Goal: Information Seeking & Learning: Check status

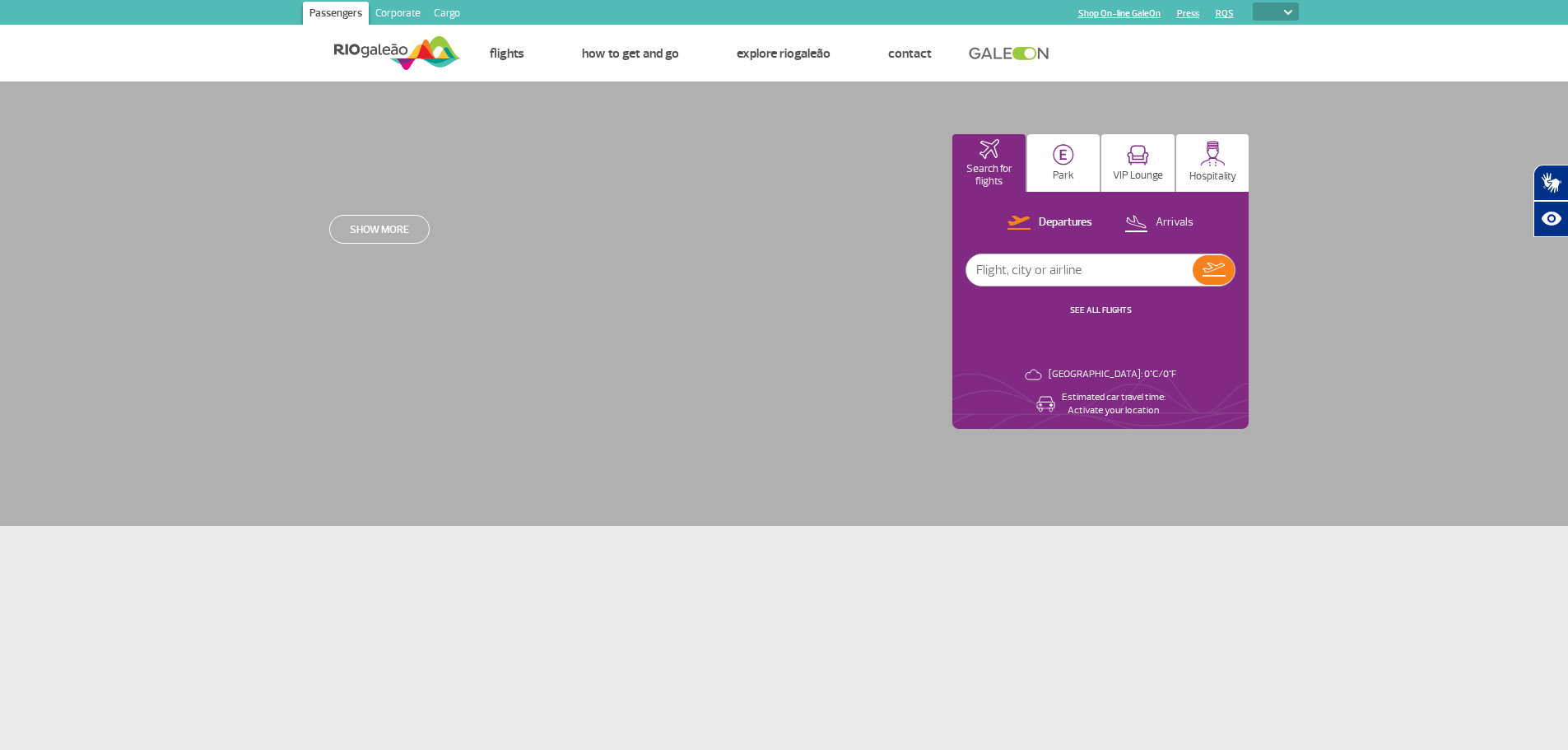
select select
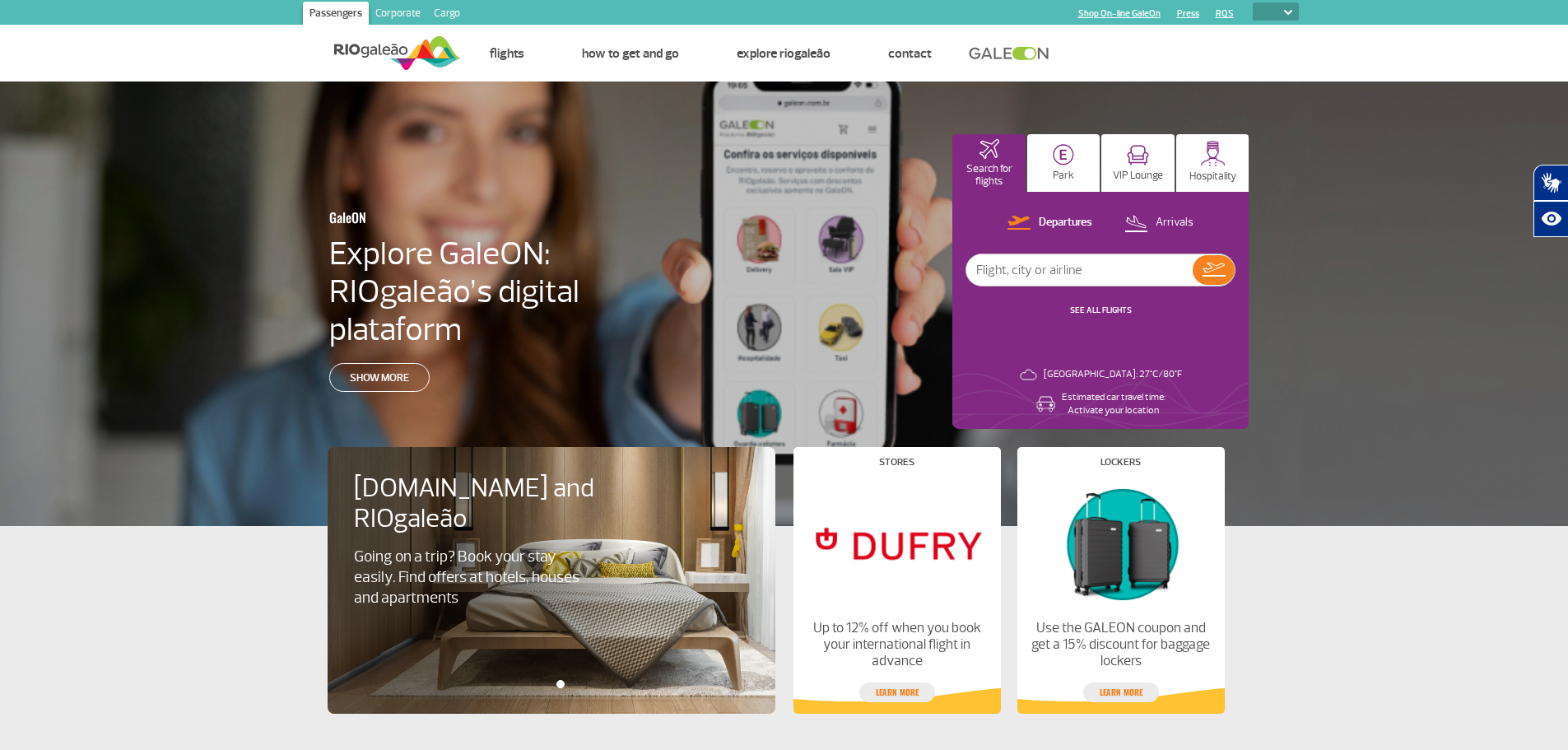
click at [1034, 269] on input "text" at bounding box center [1080, 269] width 227 height 31
type input "ams"
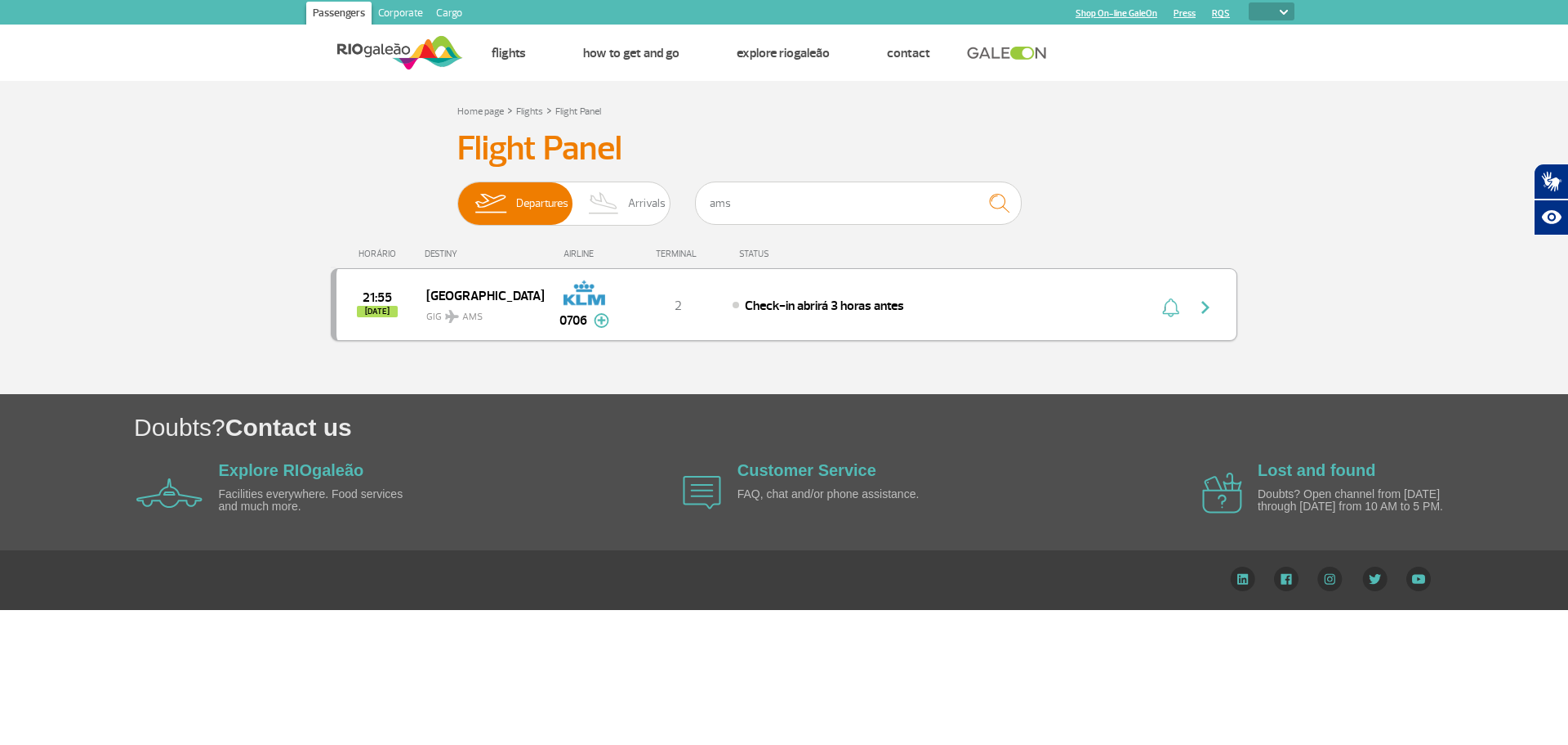
click at [1205, 314] on img "button" at bounding box center [1205, 307] width 19 height 19
drag, startPoint x: 785, startPoint y: 182, endPoint x: 676, endPoint y: 189, distance: 109.2
click at [676, 189] on div "Departures Arrivals ams" at bounding box center [784, 206] width 653 height 49
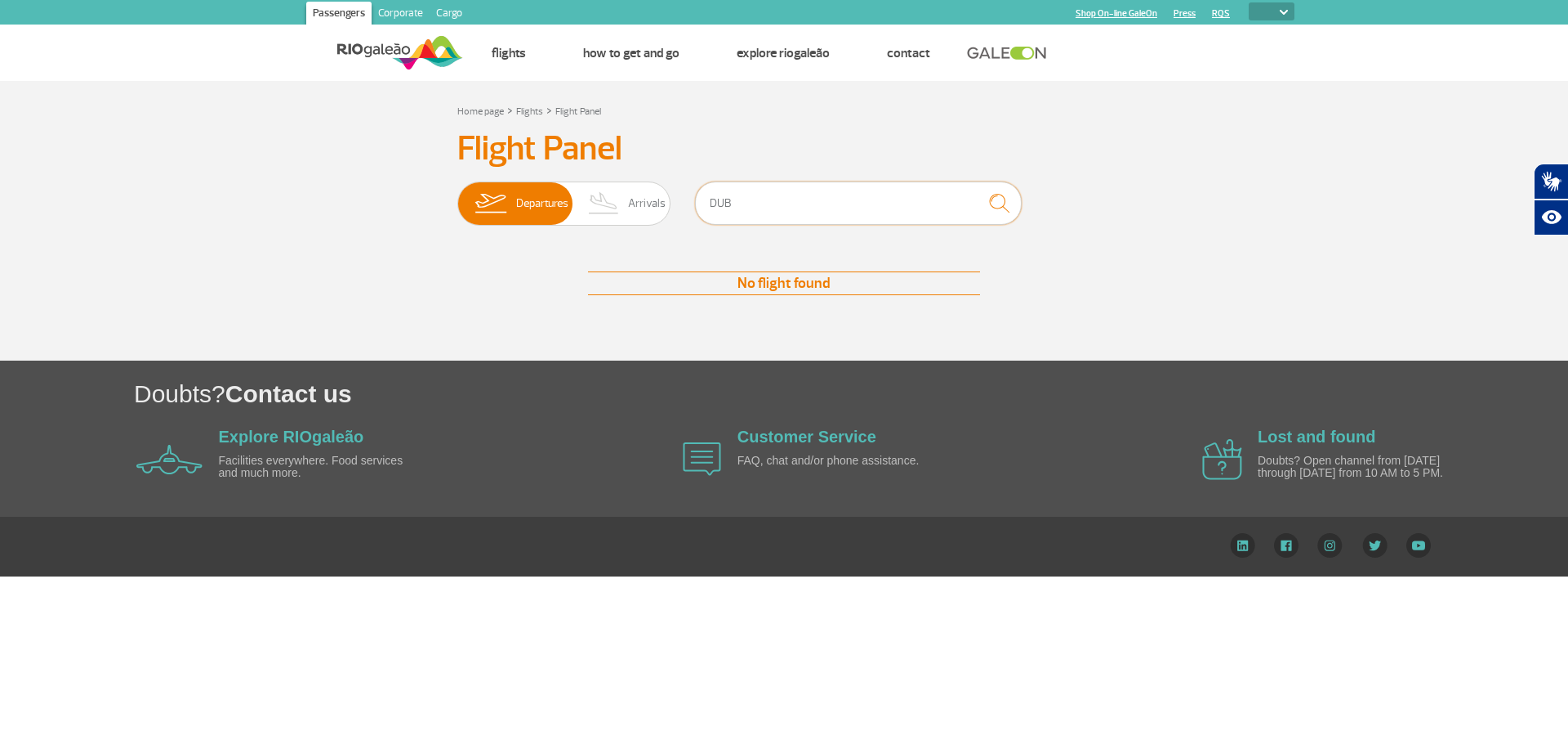
drag, startPoint x: 737, startPoint y: 202, endPoint x: 686, endPoint y: 198, distance: 51.2
click at [686, 198] on div "Departures Arrivals DUB" at bounding box center [784, 206] width 653 height 49
type input "AMS"
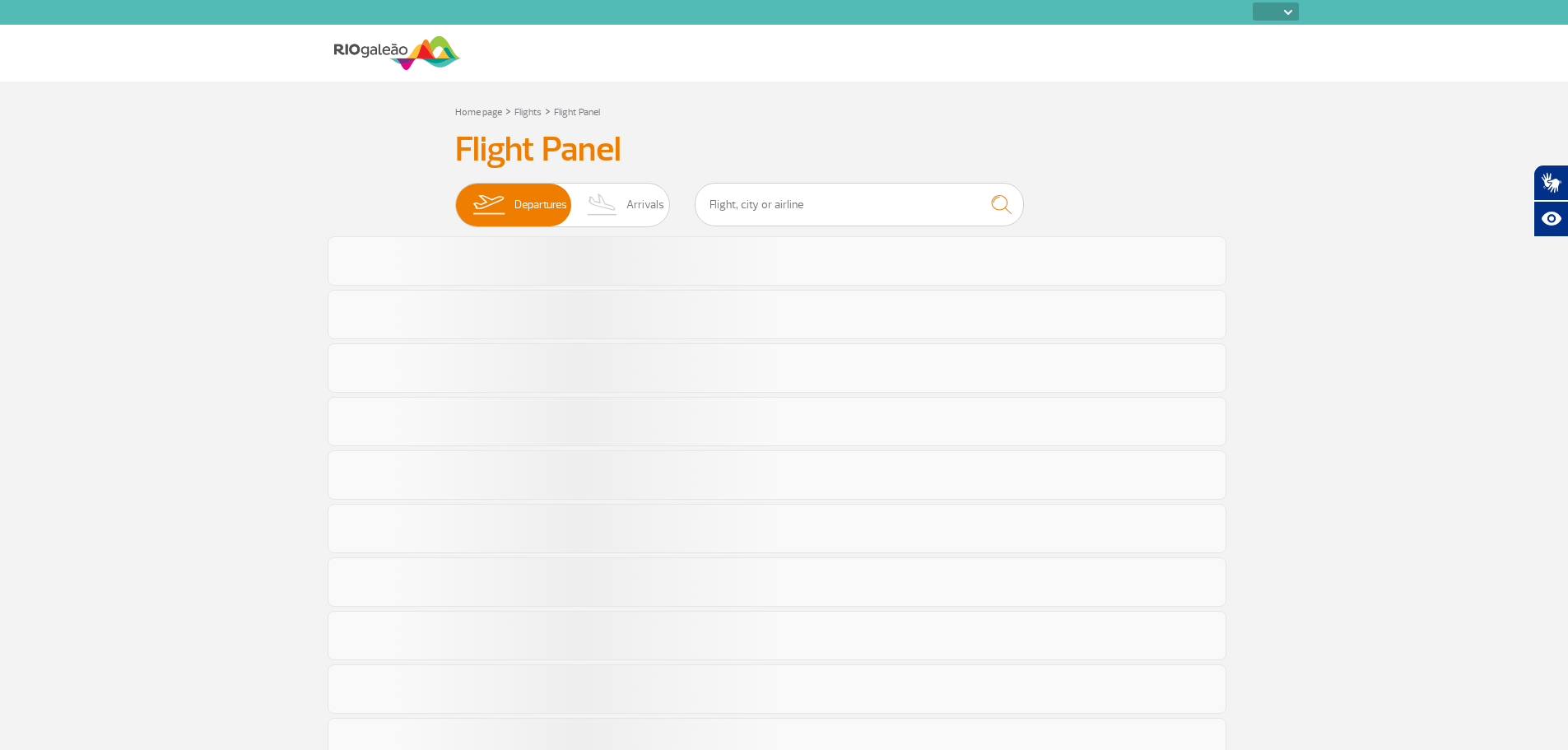
select select
click at [794, 204] on input "text" at bounding box center [860, 204] width 329 height 44
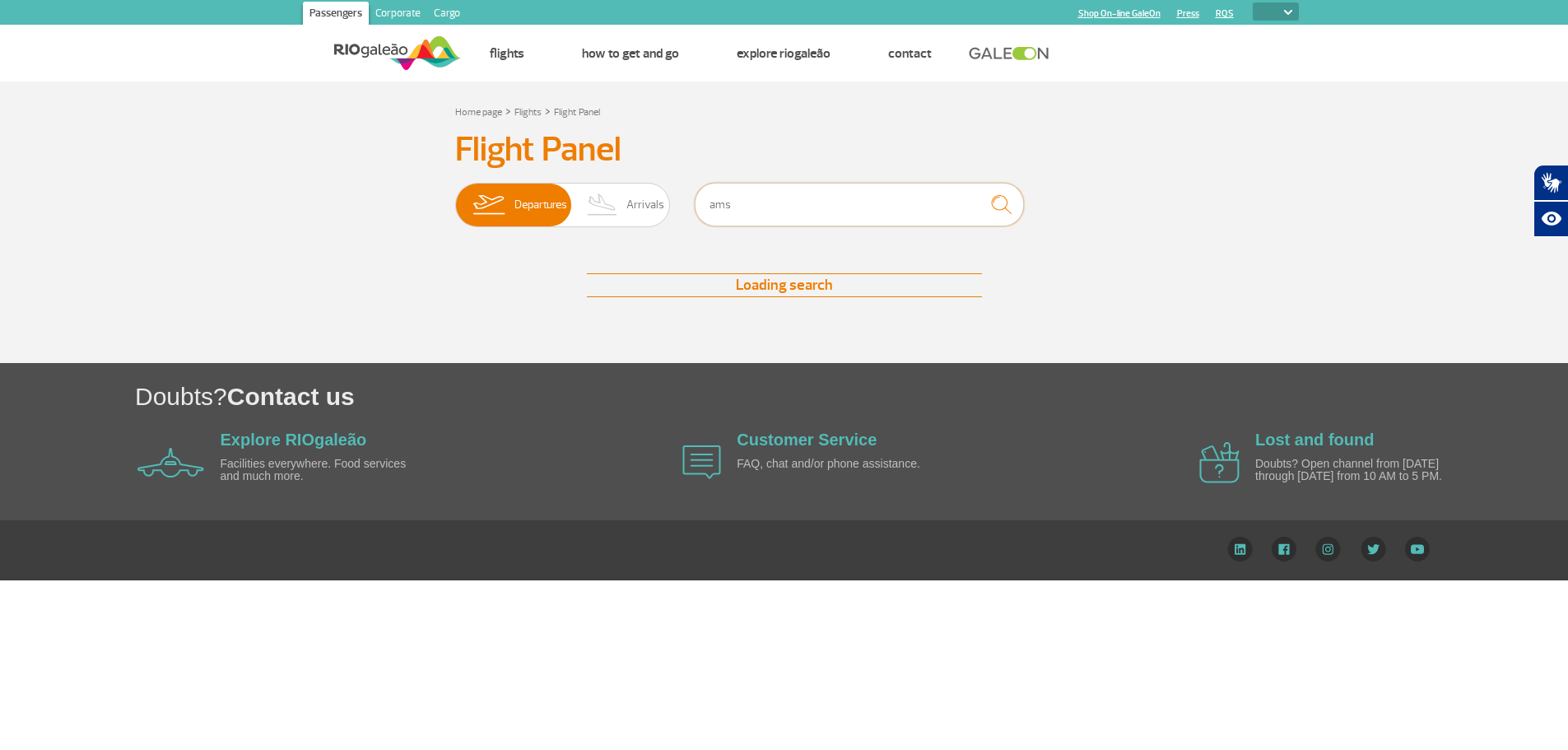
type input "ams"
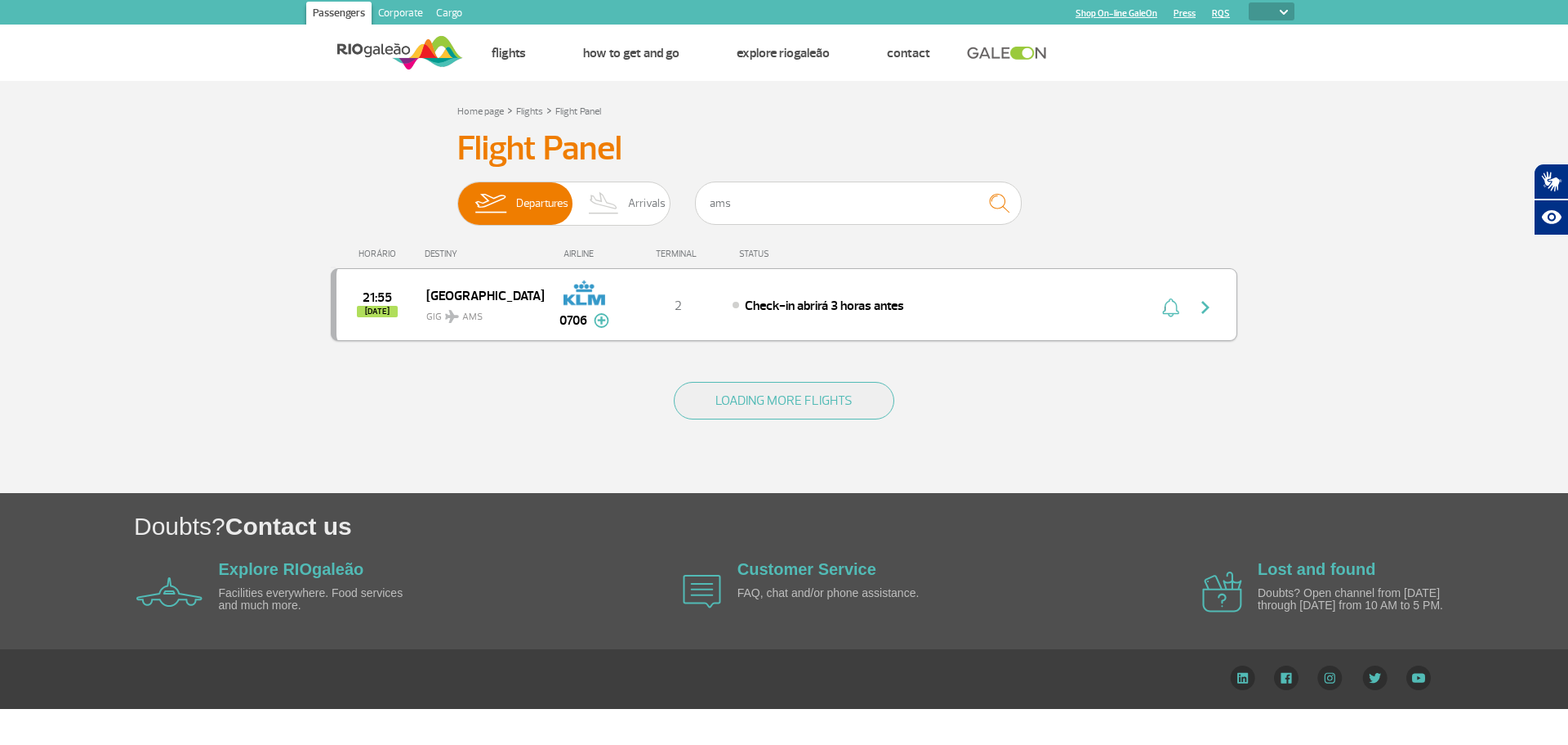
click at [407, 312] on div "21:55 [DATE]" at bounding box center [381, 304] width 89 height 25
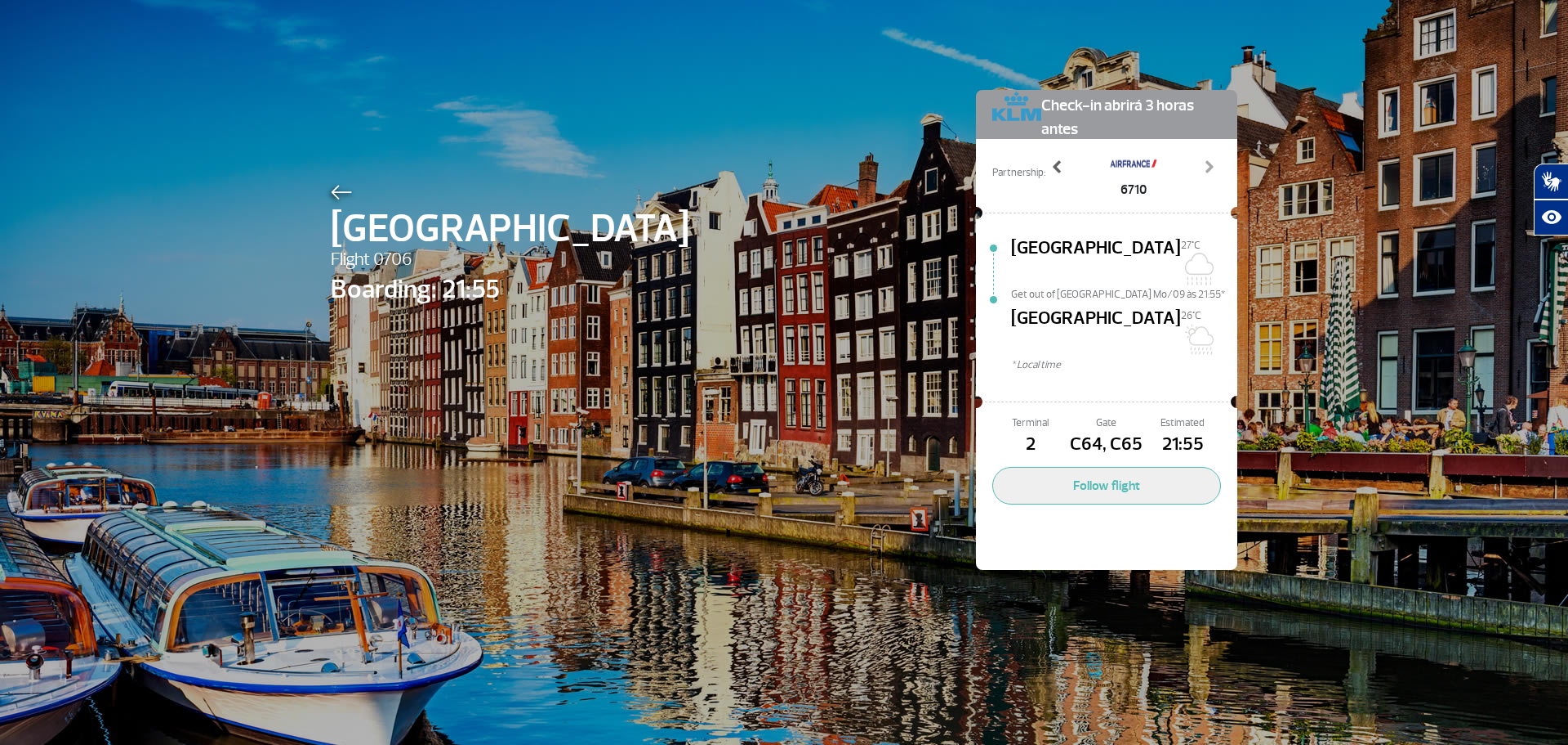
click at [1053, 167] on span at bounding box center [1057, 167] width 16 height 16
click at [331, 189] on img at bounding box center [341, 192] width 21 height 14
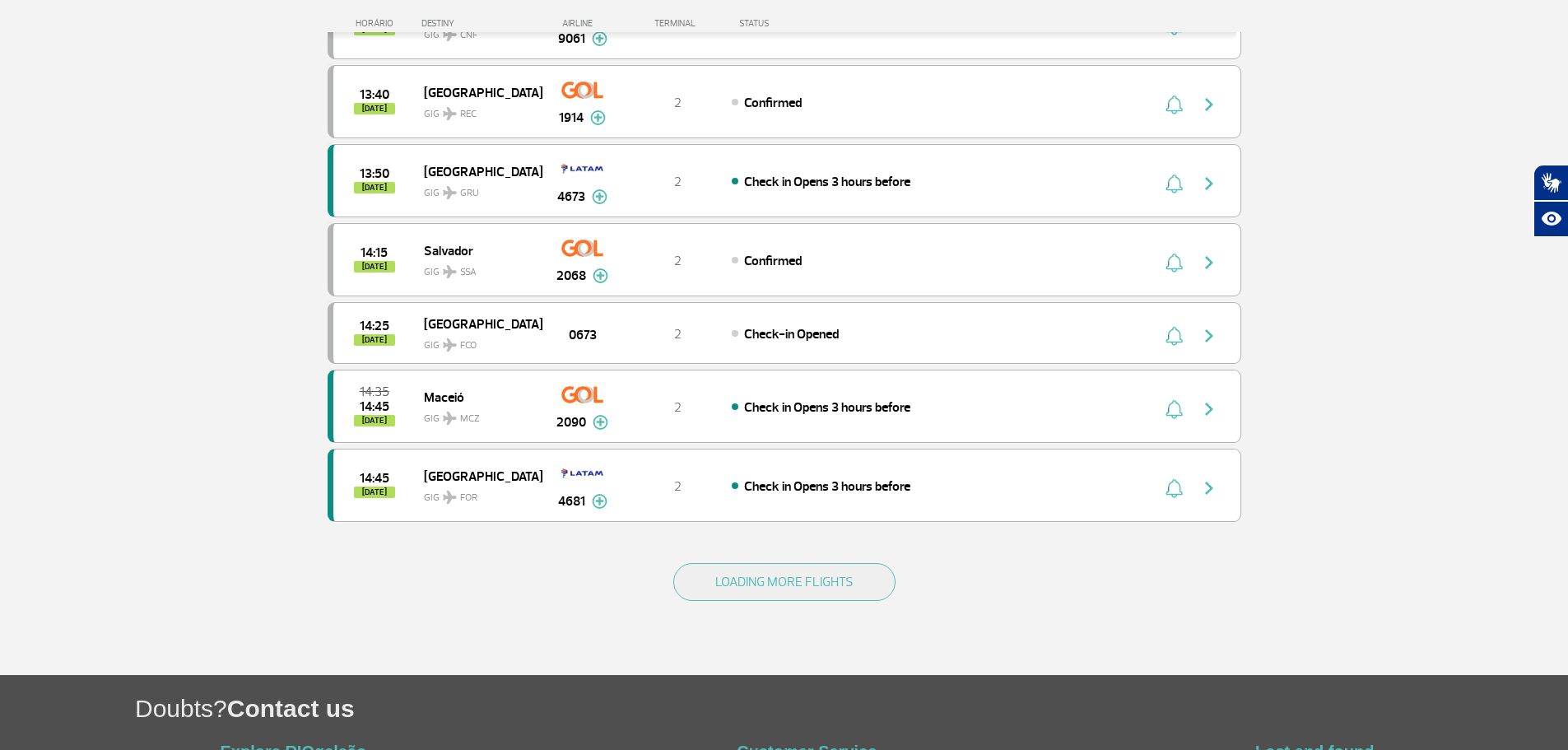
scroll to position [1399, 0]
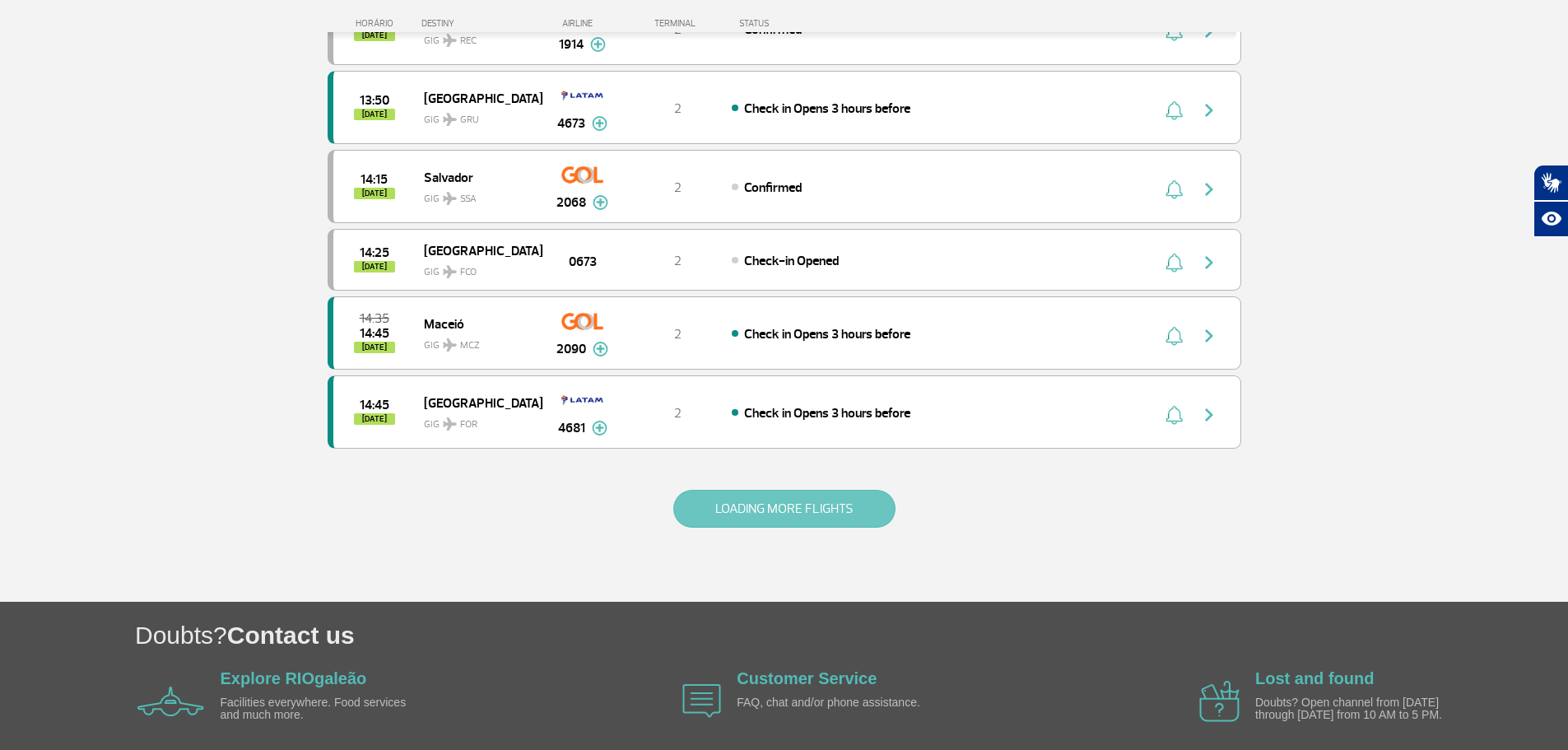
click at [825, 507] on button "LOADING MORE FLIGHTS" at bounding box center [784, 508] width 222 height 38
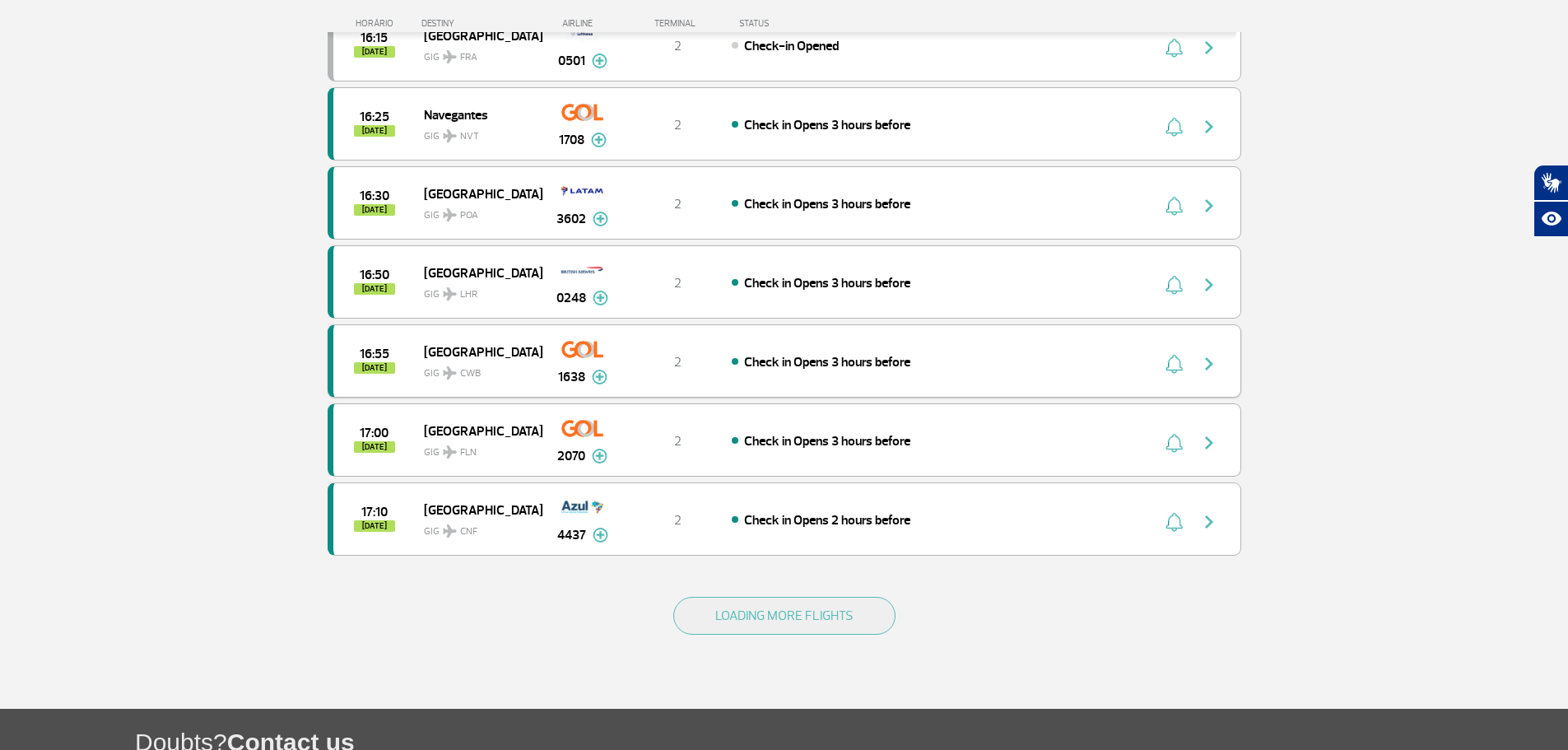
scroll to position [3047, 0]
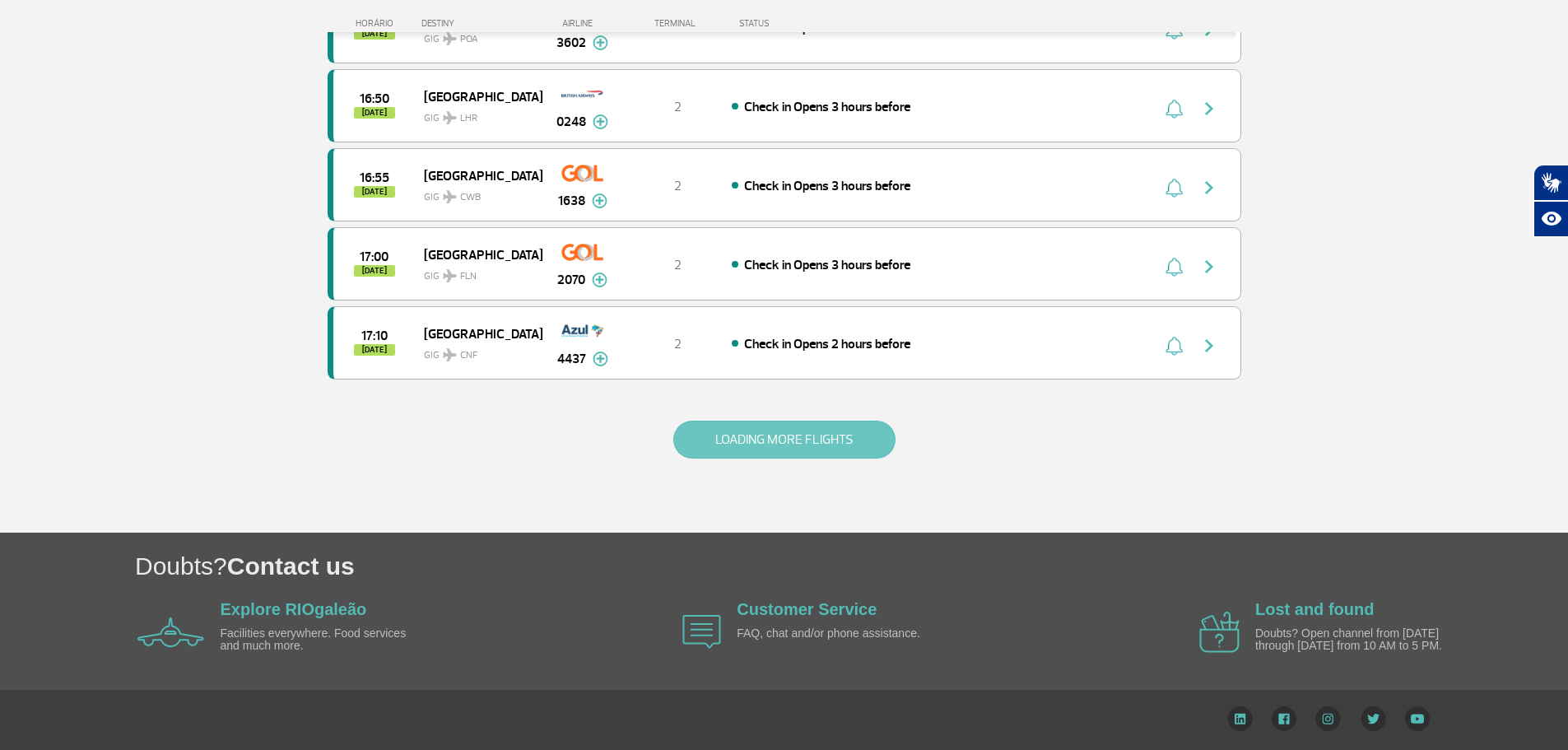
click at [762, 438] on button "LOADING MORE FLIGHTS" at bounding box center [784, 439] width 222 height 38
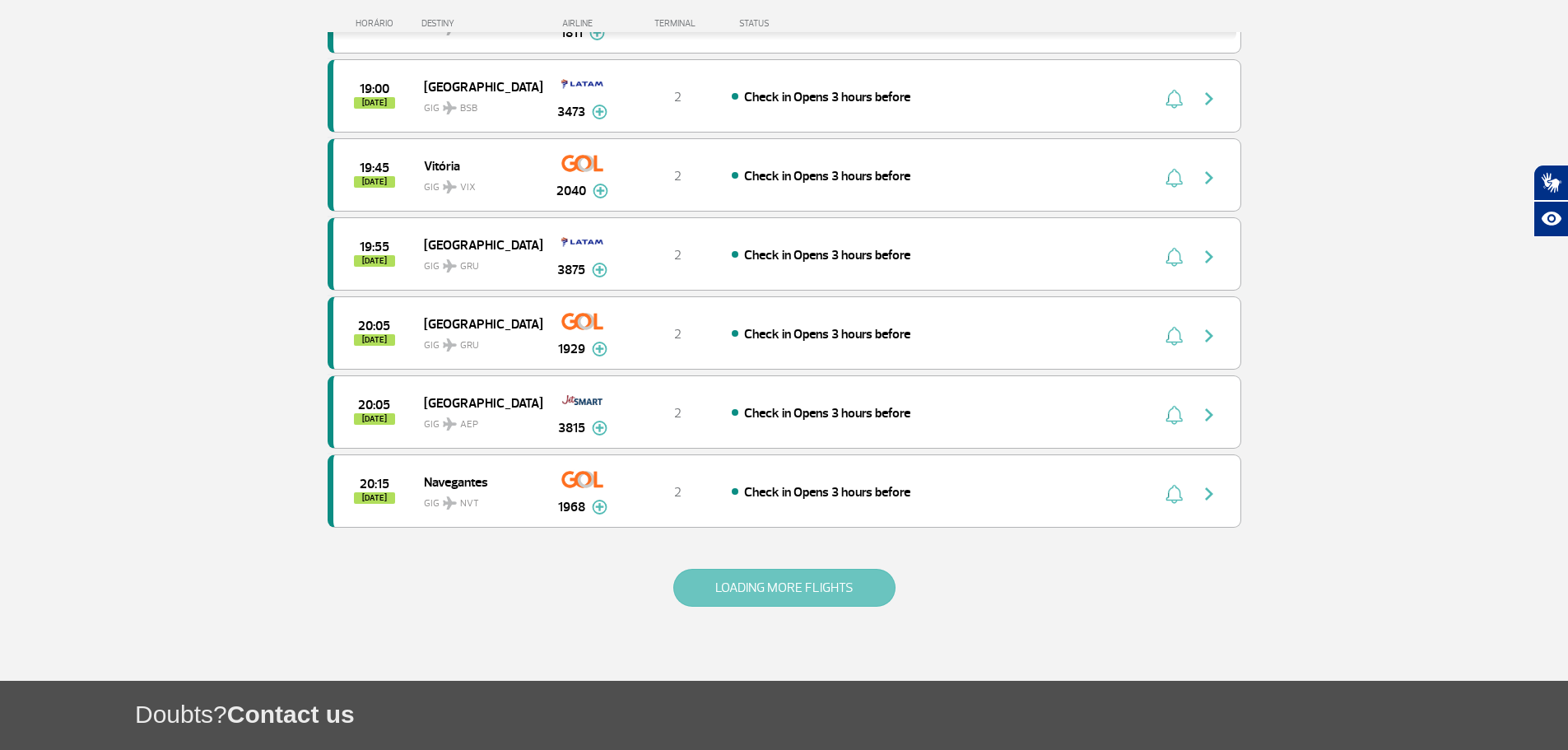
scroll to position [4529, 0]
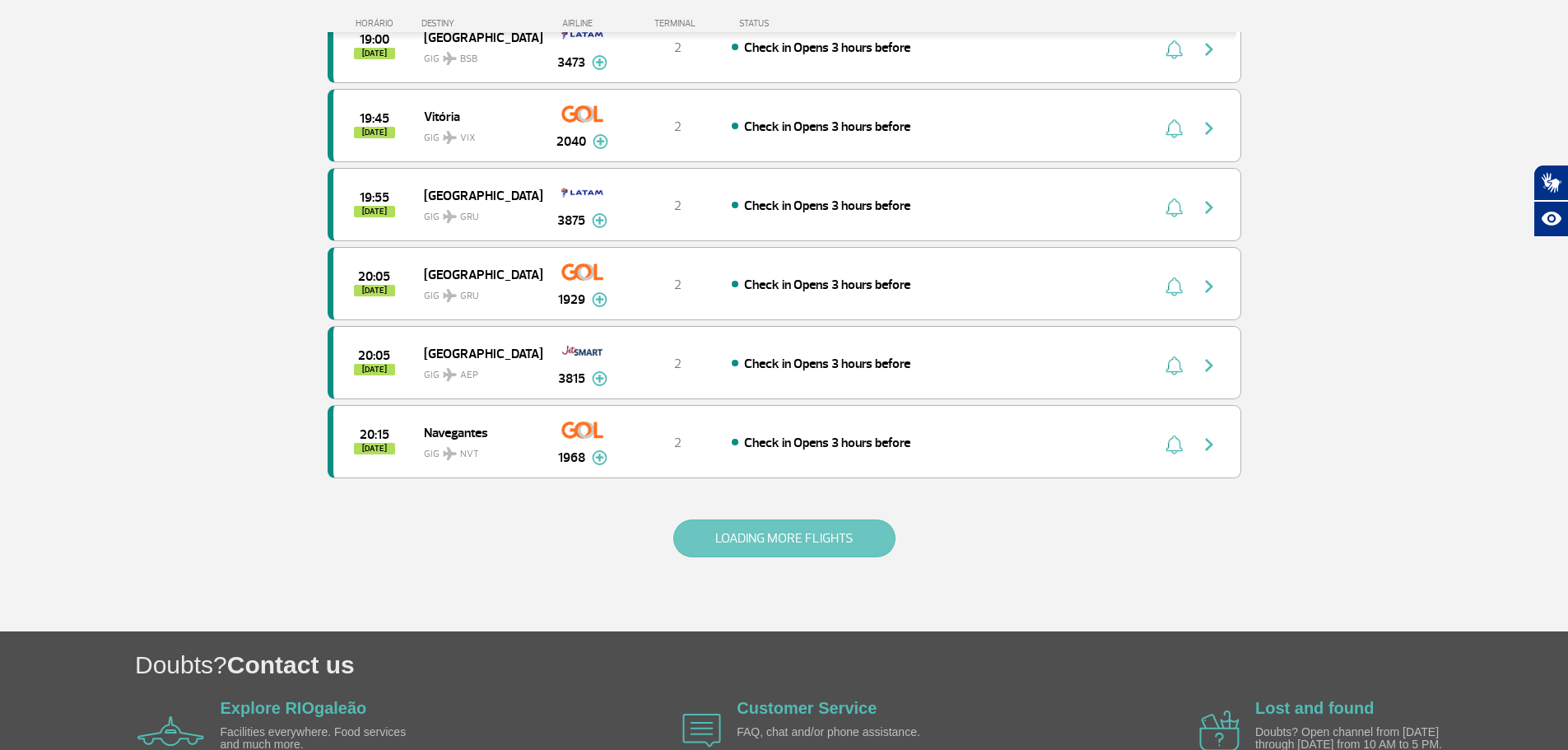
click at [762, 525] on button "LOADING MORE FLIGHTS" at bounding box center [784, 538] width 222 height 38
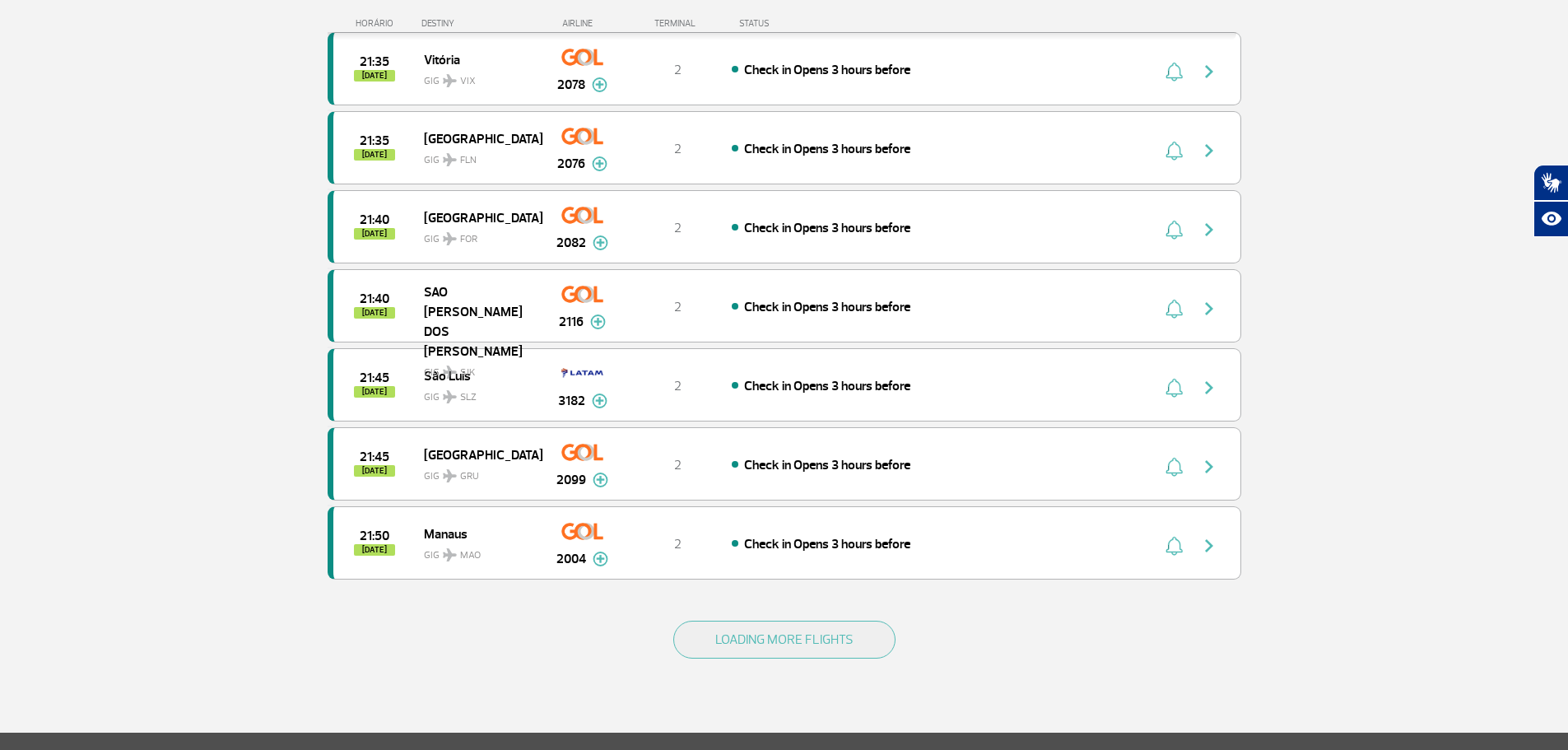
scroll to position [6011, 0]
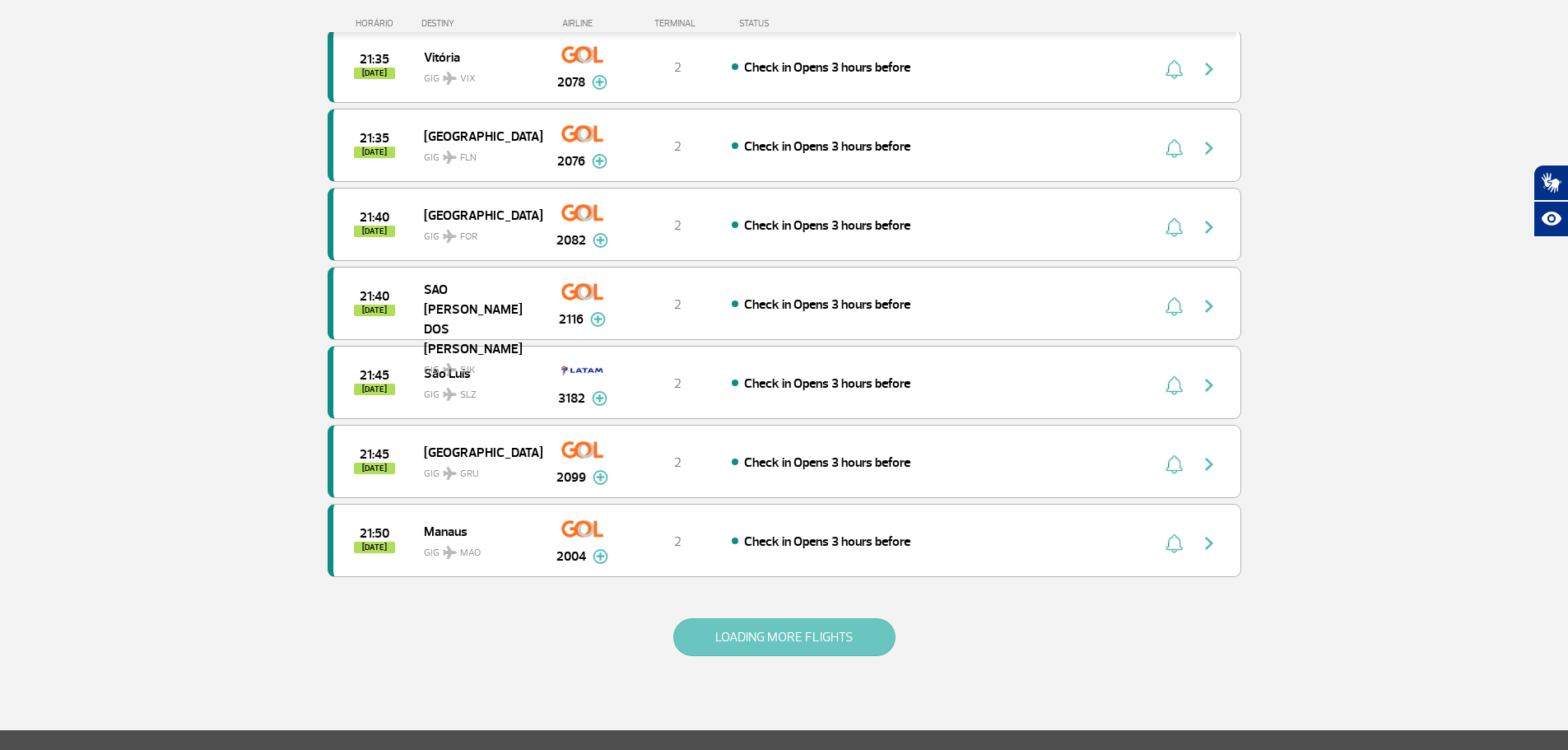
click at [837, 641] on button "LOADING MORE FLIGHTS" at bounding box center [784, 637] width 222 height 38
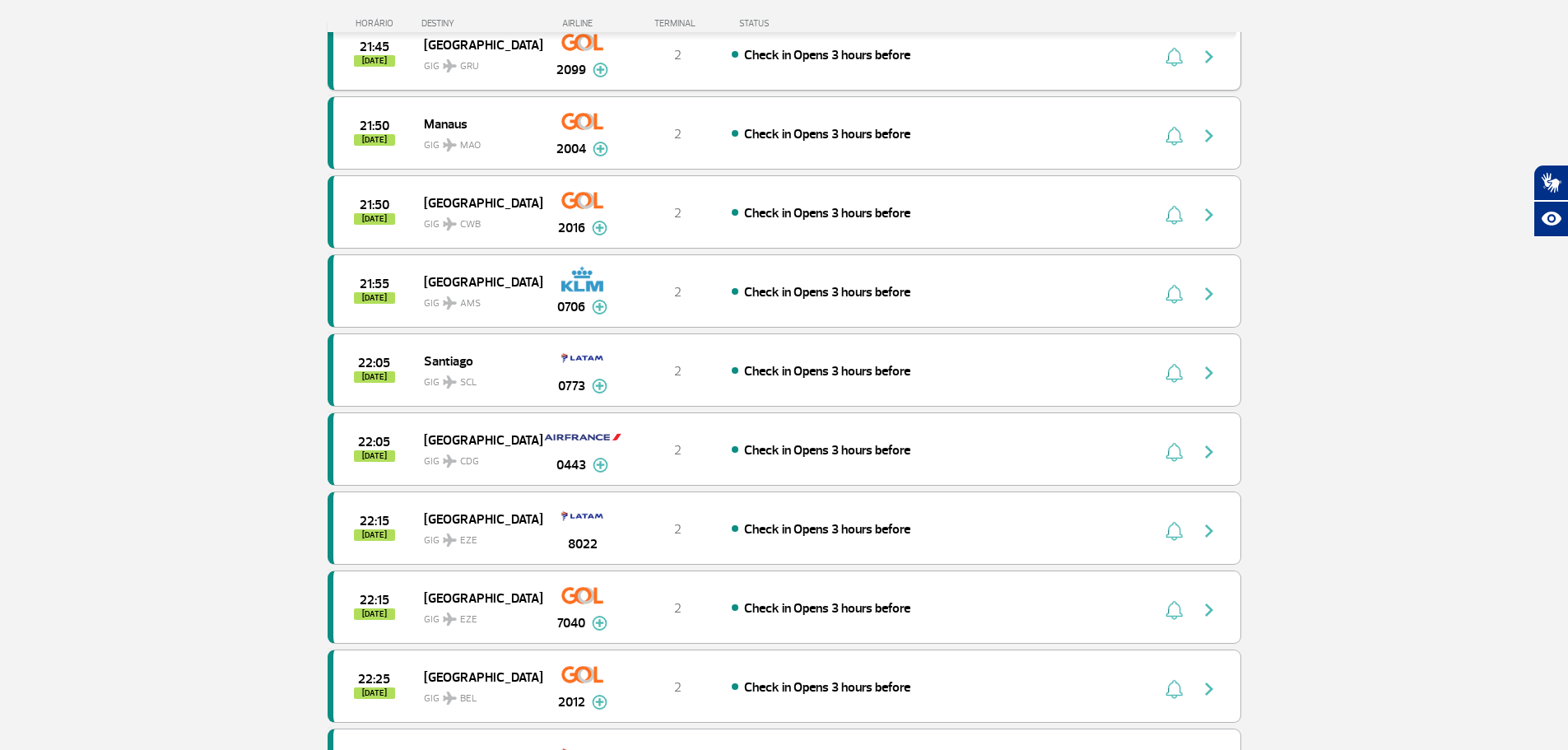
scroll to position [6422, 0]
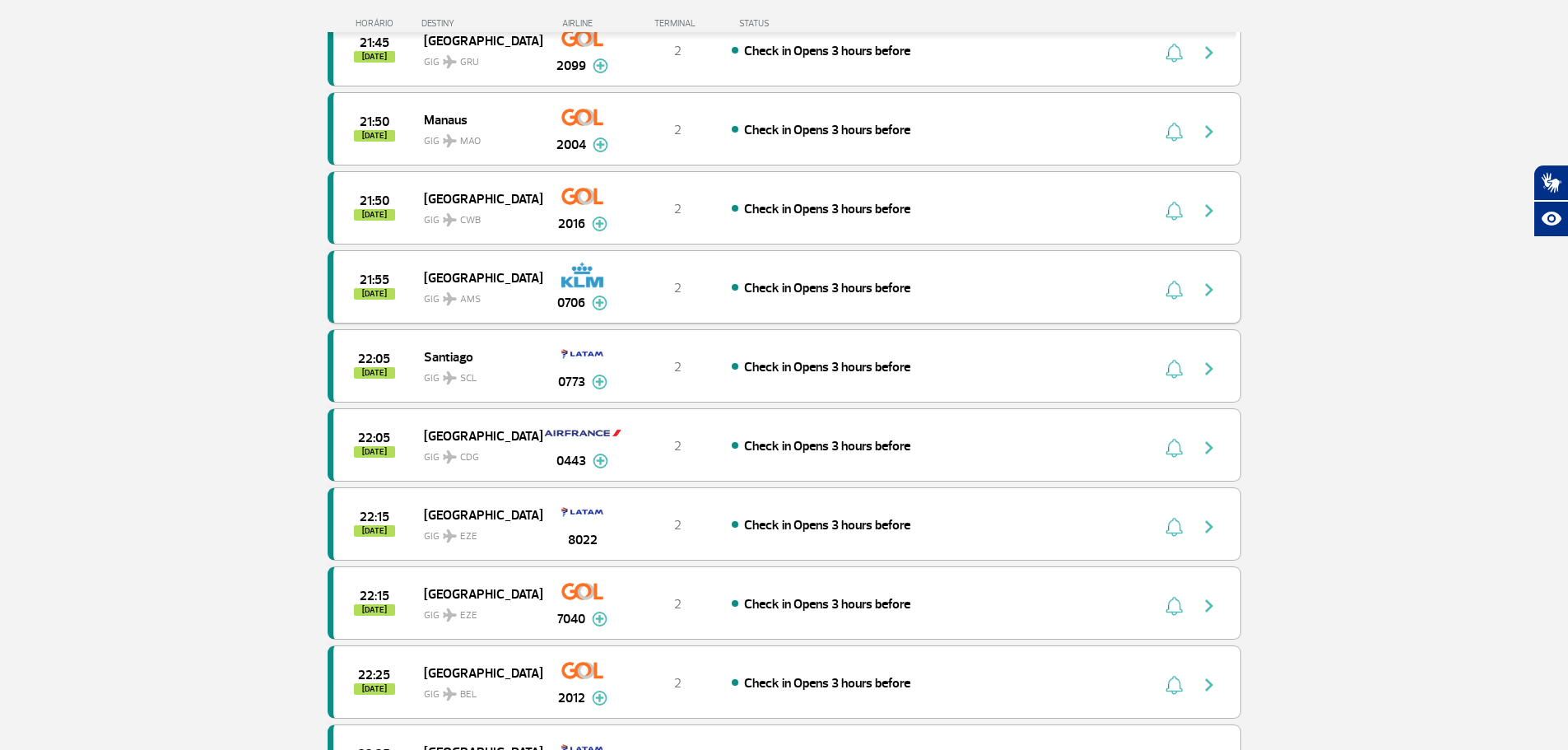
click at [1204, 291] on img "button" at bounding box center [1208, 290] width 19 height 19
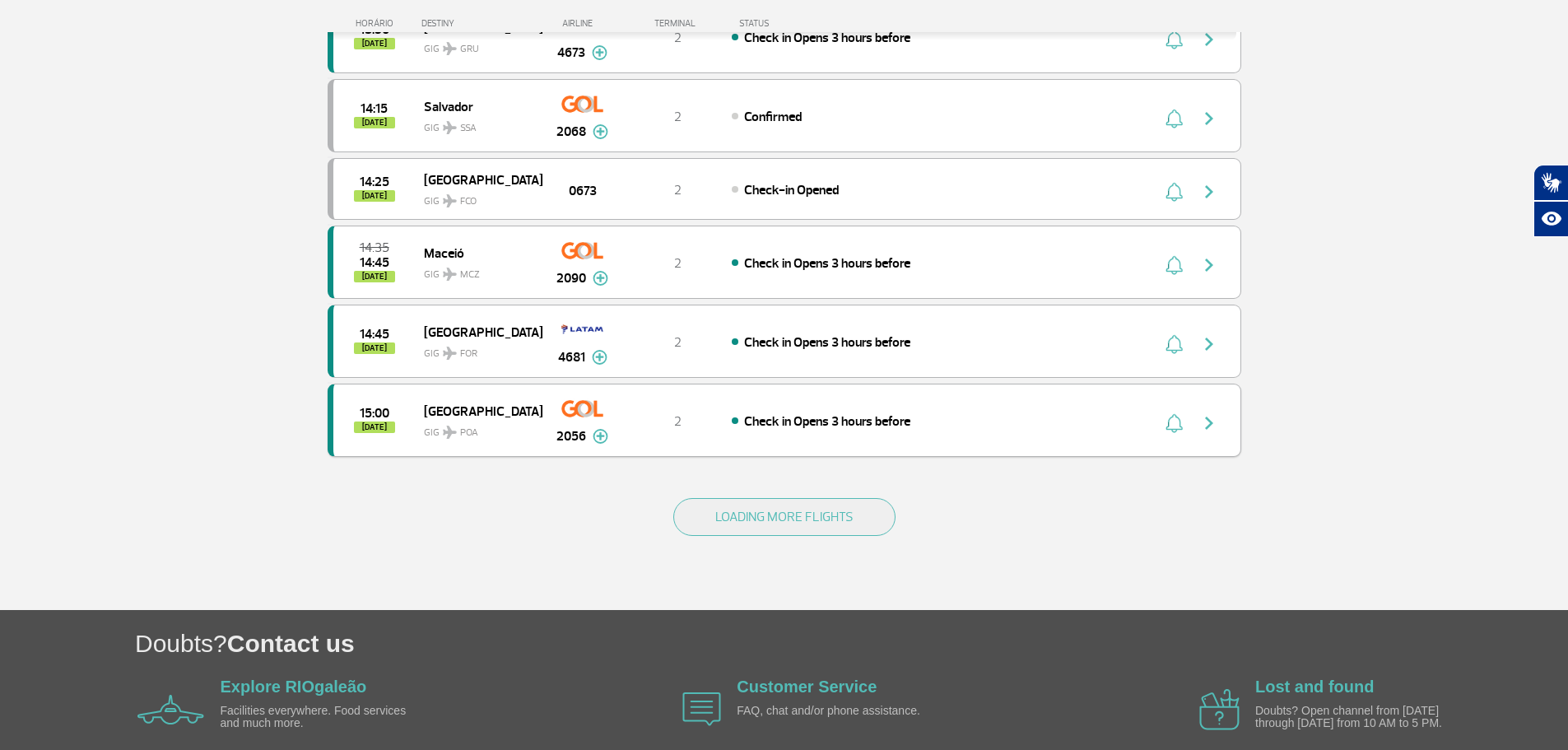
scroll to position [1468, 0]
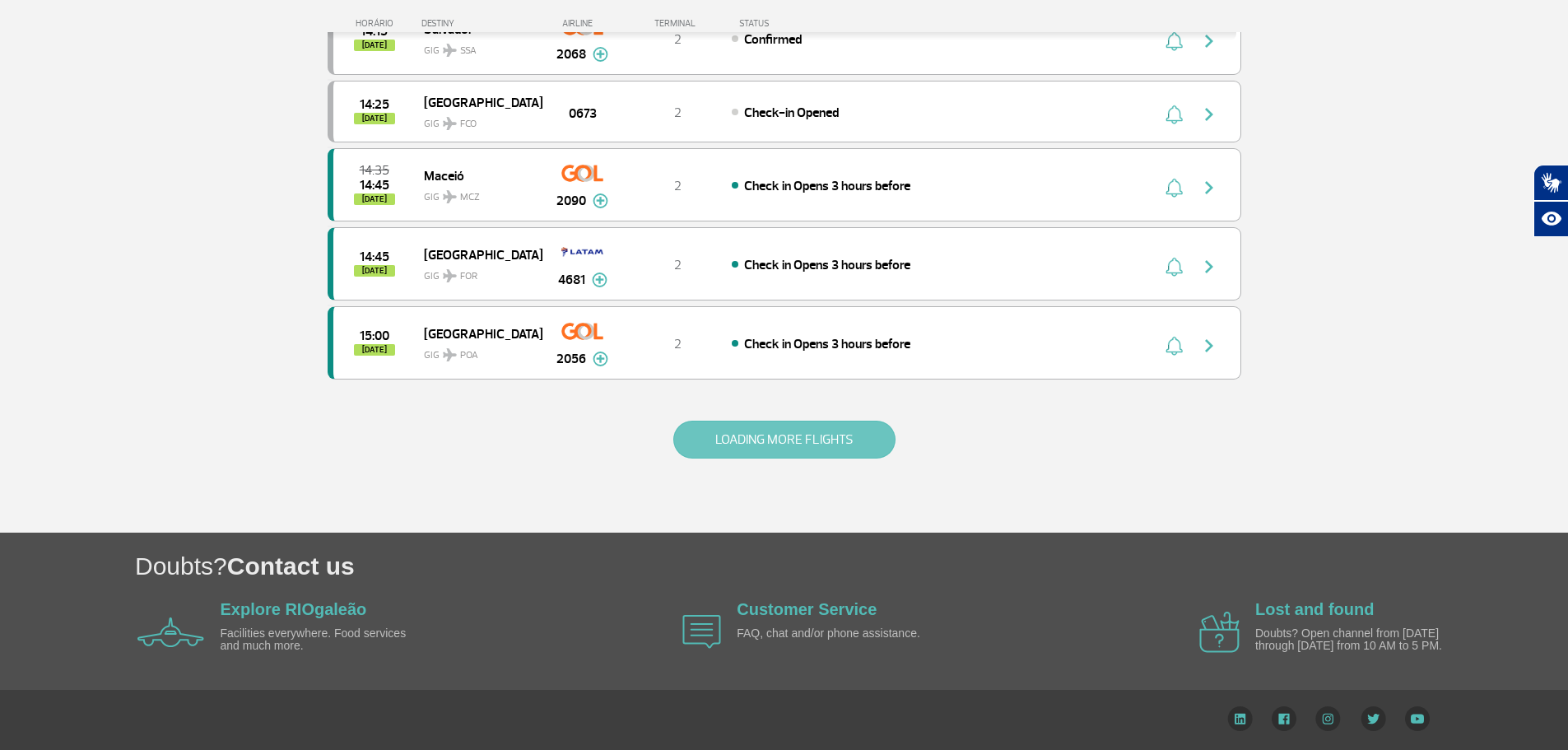
click at [792, 429] on button "LOADING MORE FLIGHTS" at bounding box center [784, 439] width 222 height 38
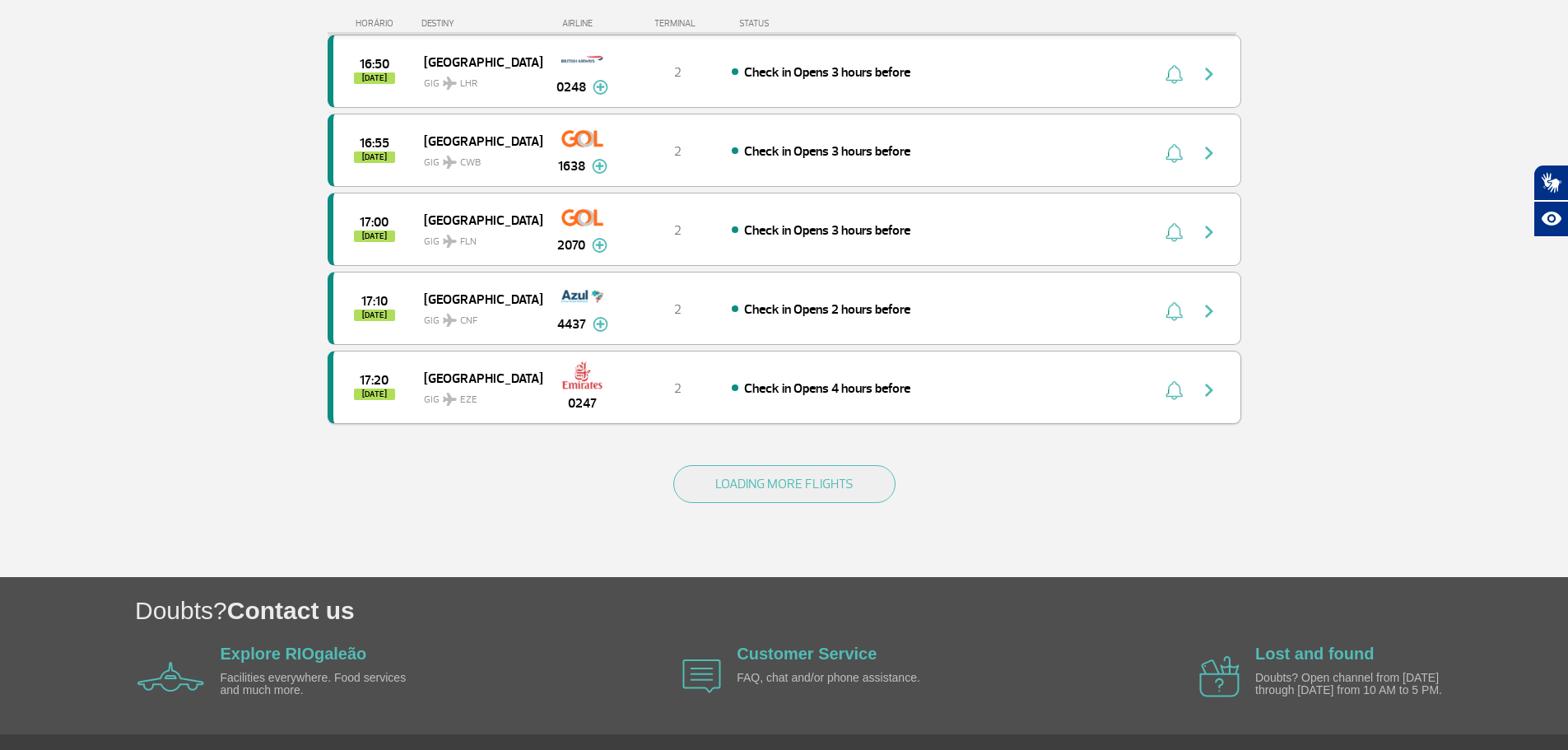
scroll to position [2965, 0]
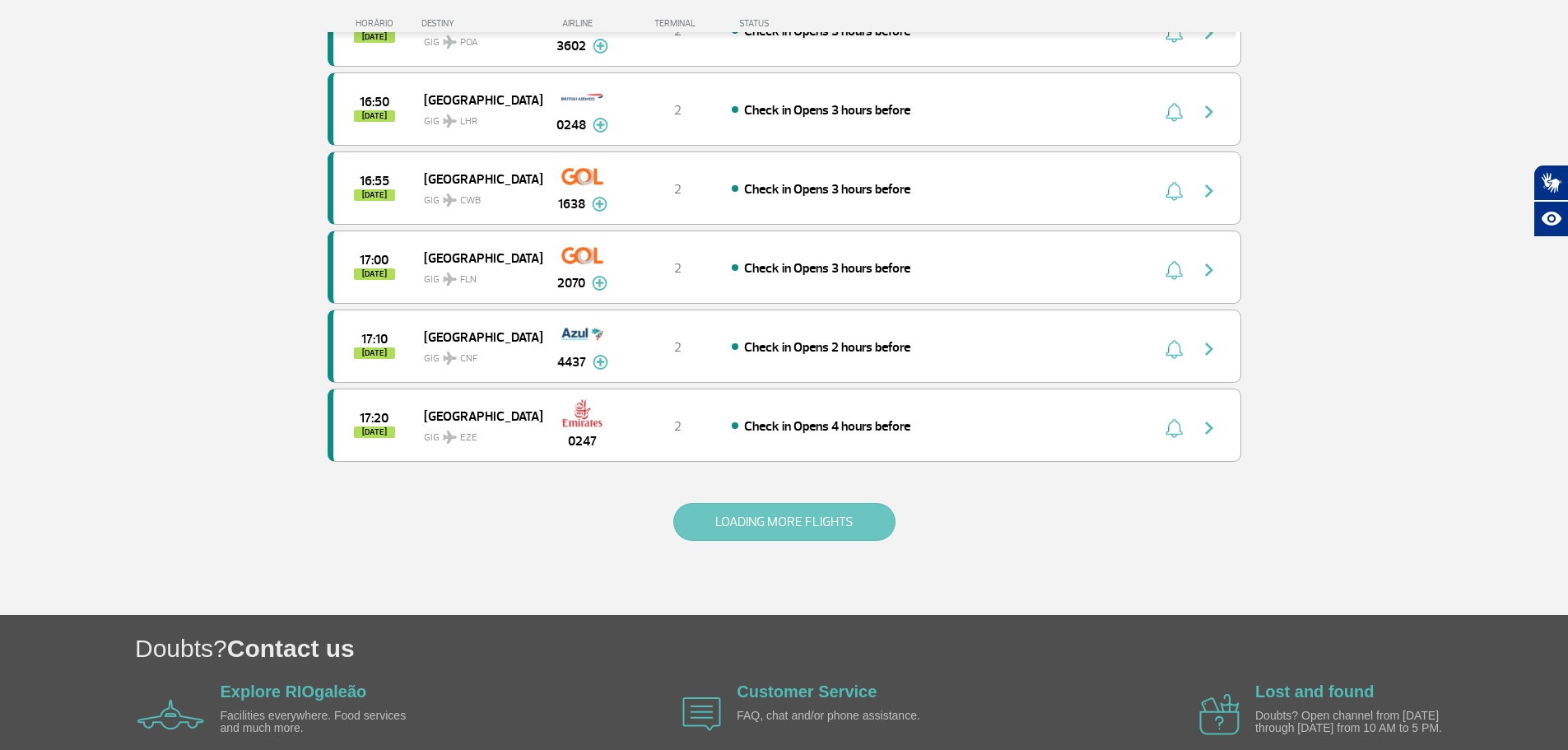
click at [706, 516] on button "LOADING MORE FLIGHTS" at bounding box center [784, 521] width 222 height 38
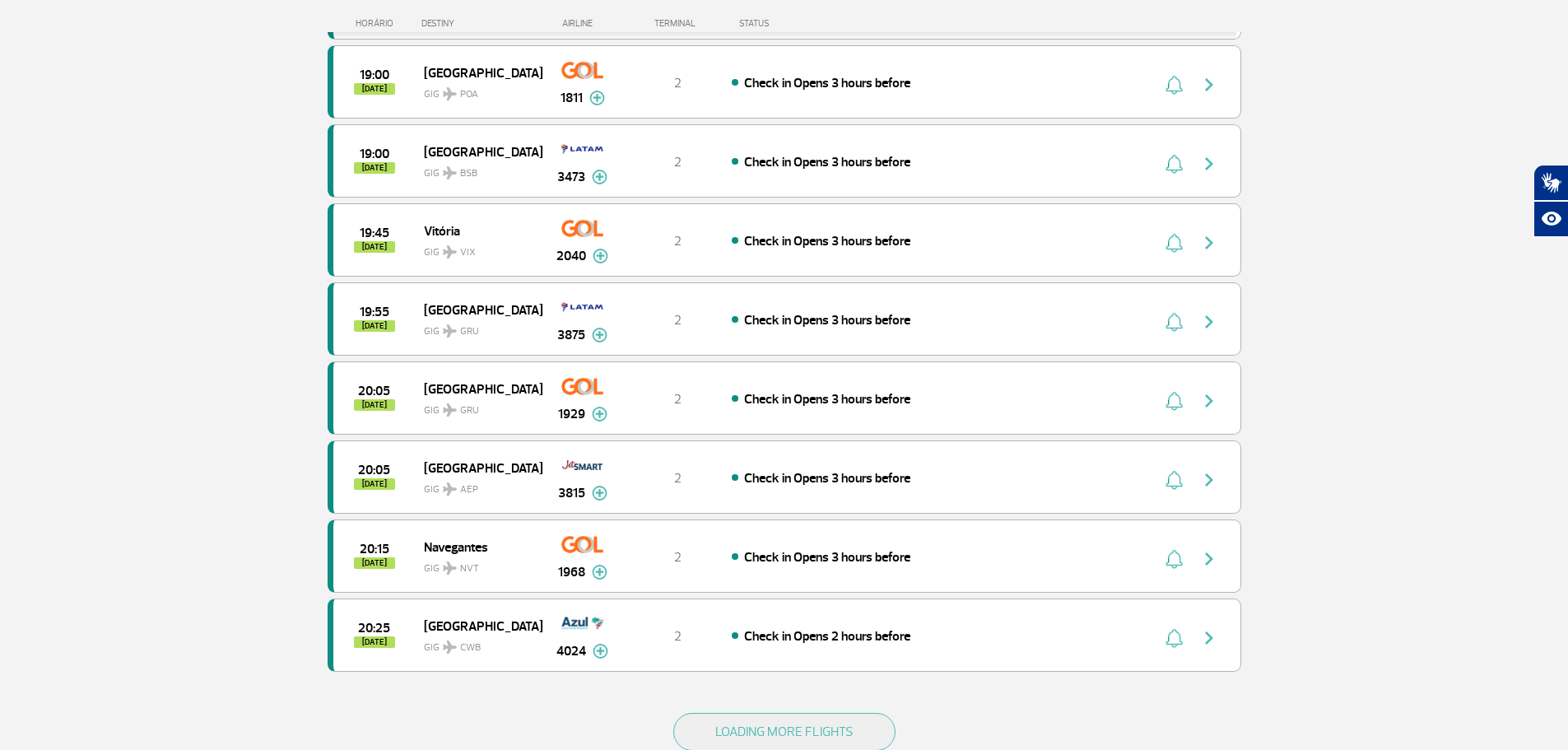
scroll to position [4364, 0]
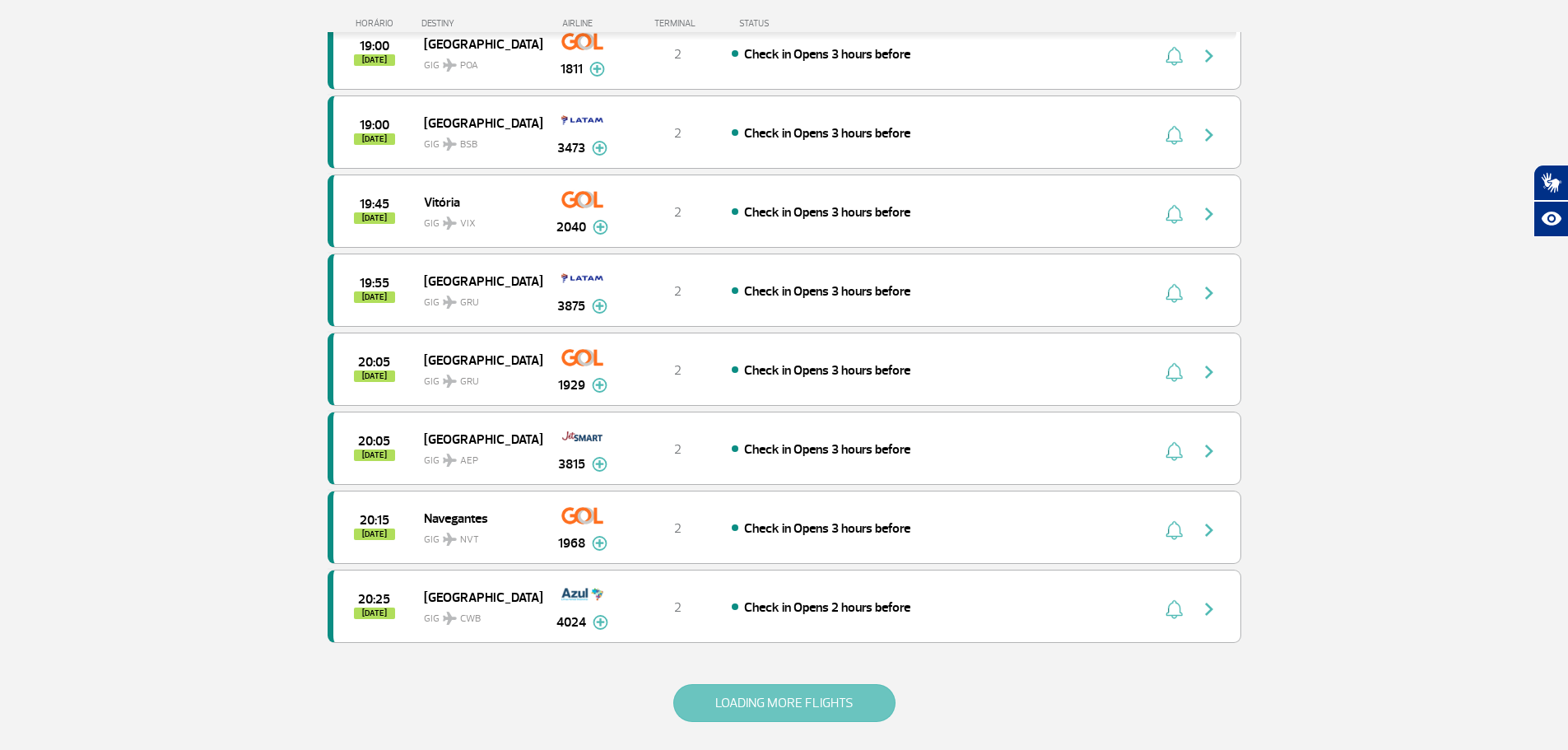
click at [726, 687] on button "LOADING MORE FLIGHTS" at bounding box center [784, 703] width 222 height 38
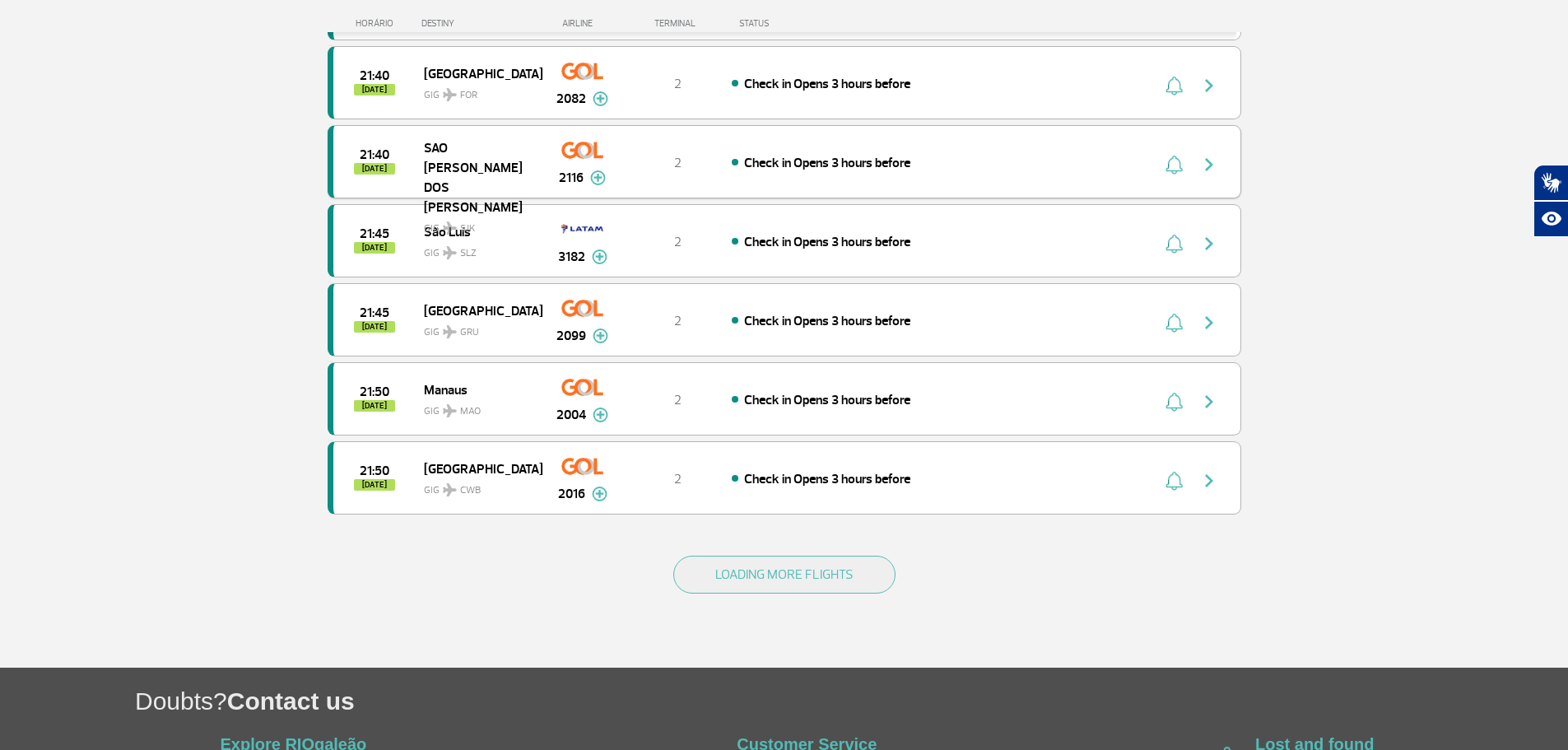
scroll to position [6092, 0]
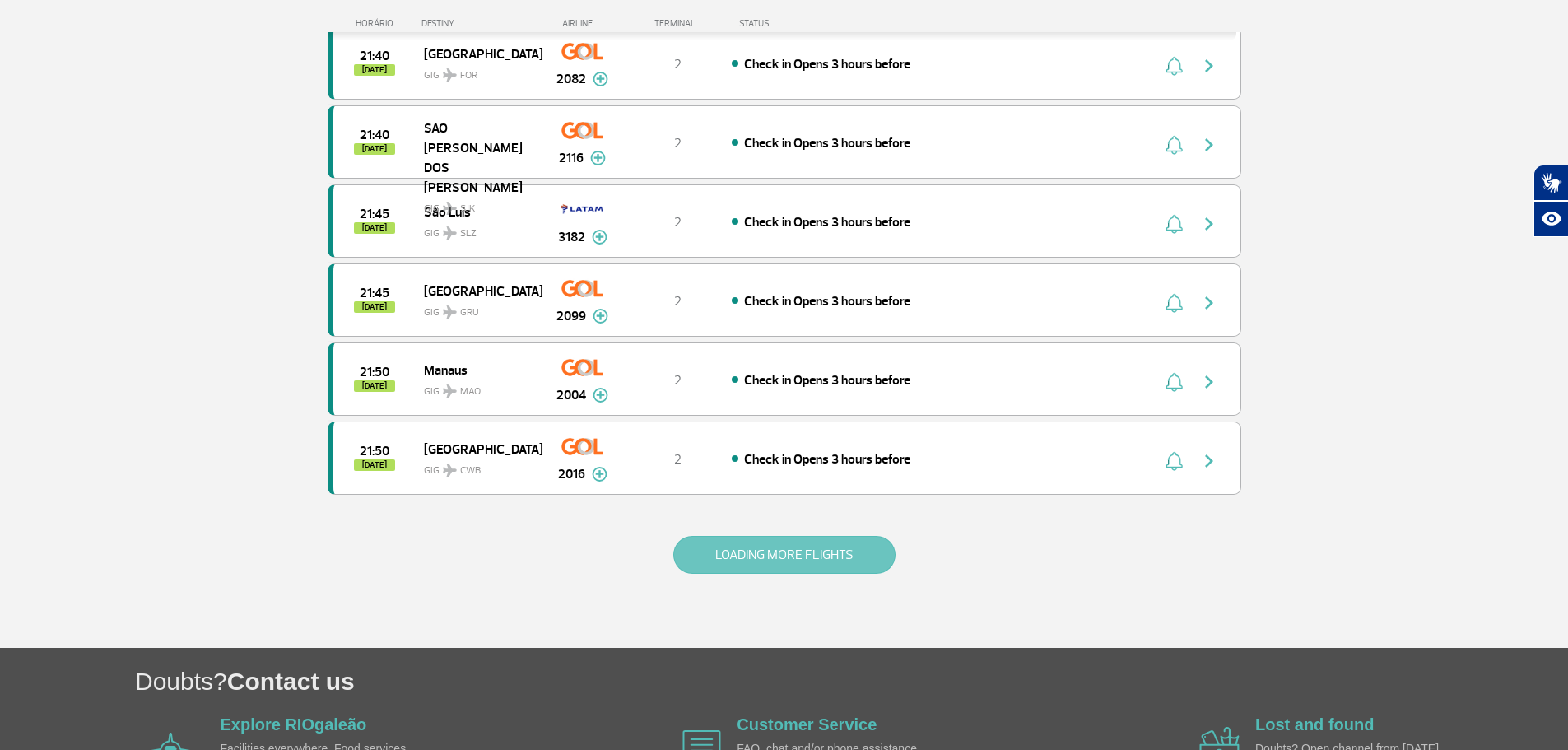
click at [761, 562] on button "LOADING MORE FLIGHTS" at bounding box center [784, 554] width 222 height 38
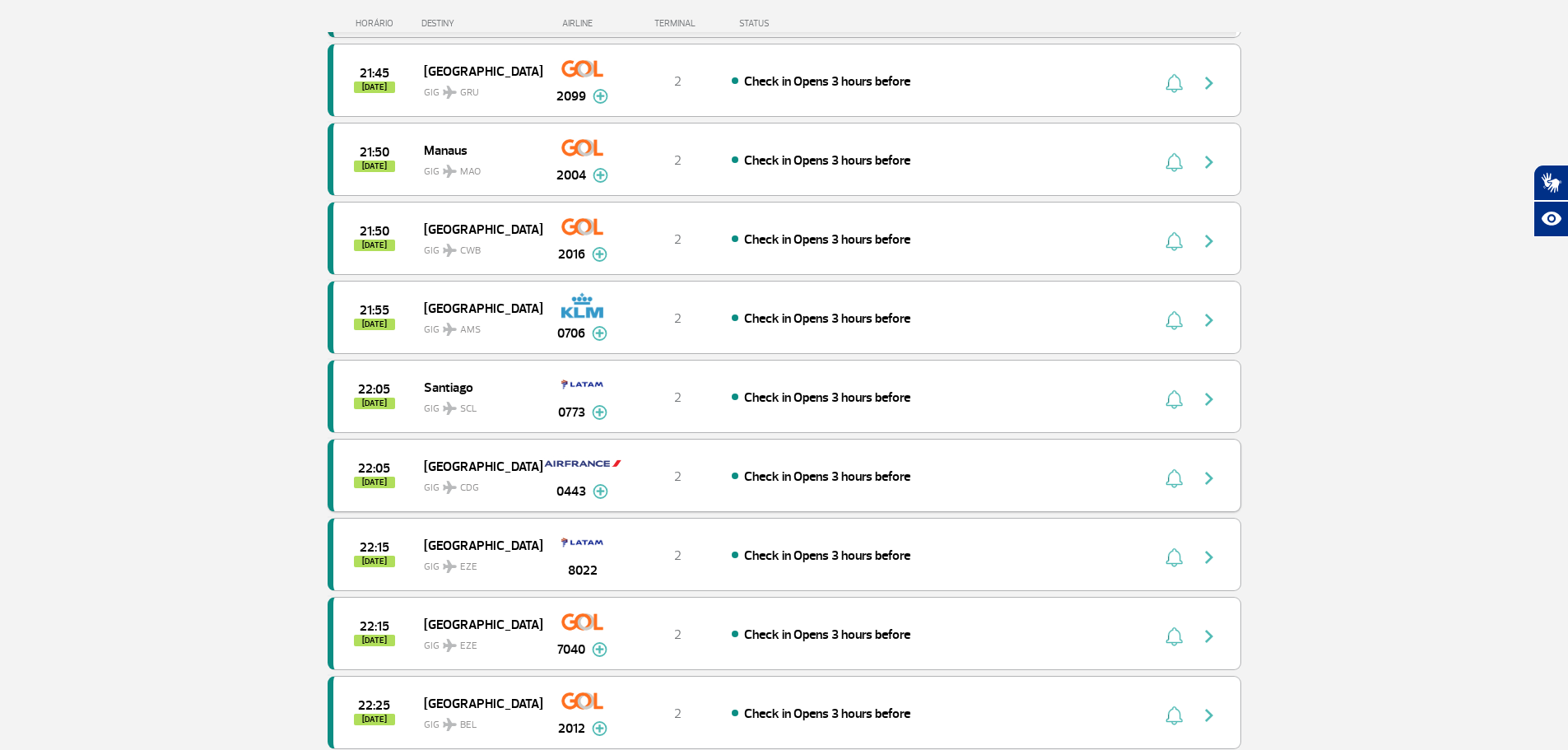
scroll to position [6257, 0]
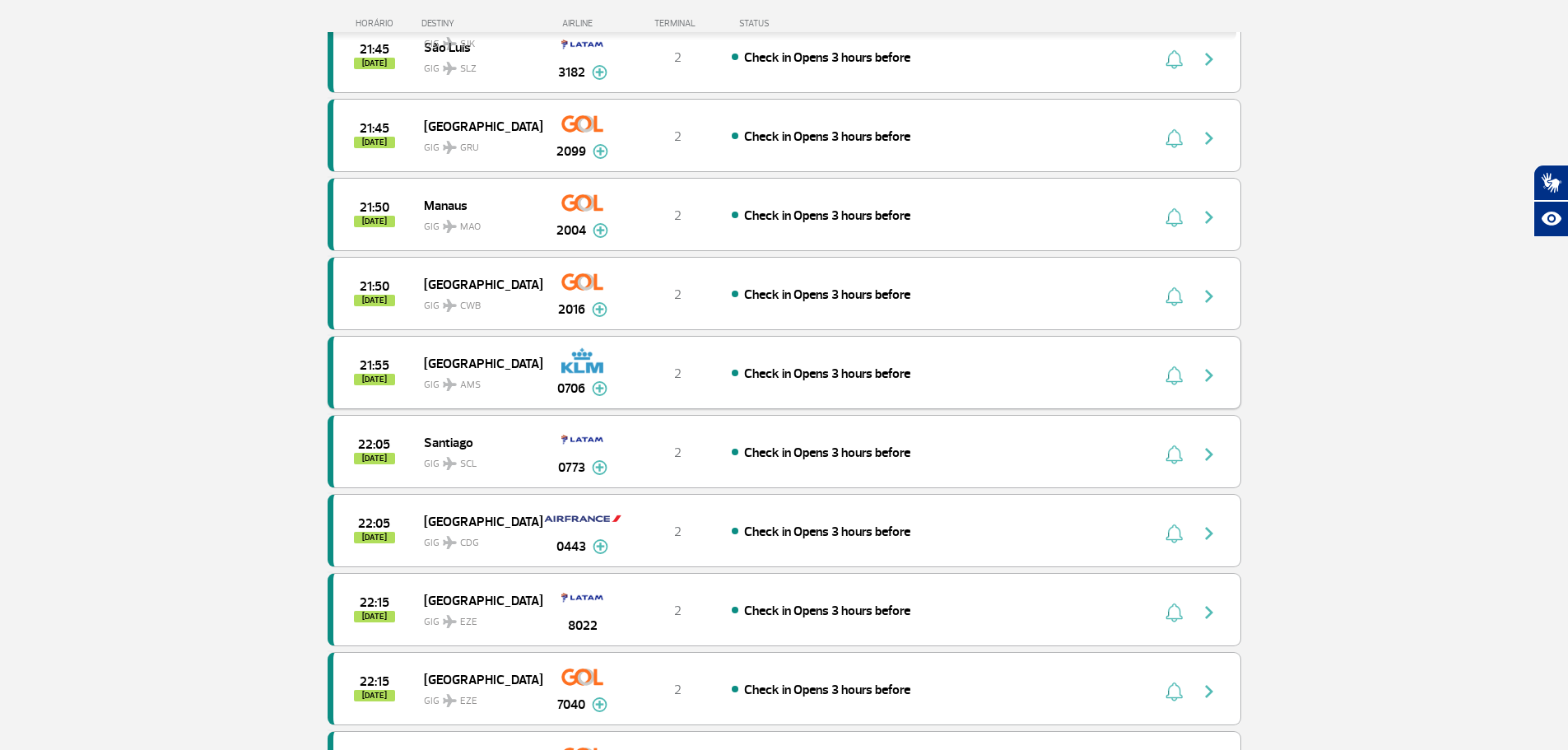
click at [485, 390] on span "GIG AMS" at bounding box center [476, 380] width 106 height 24
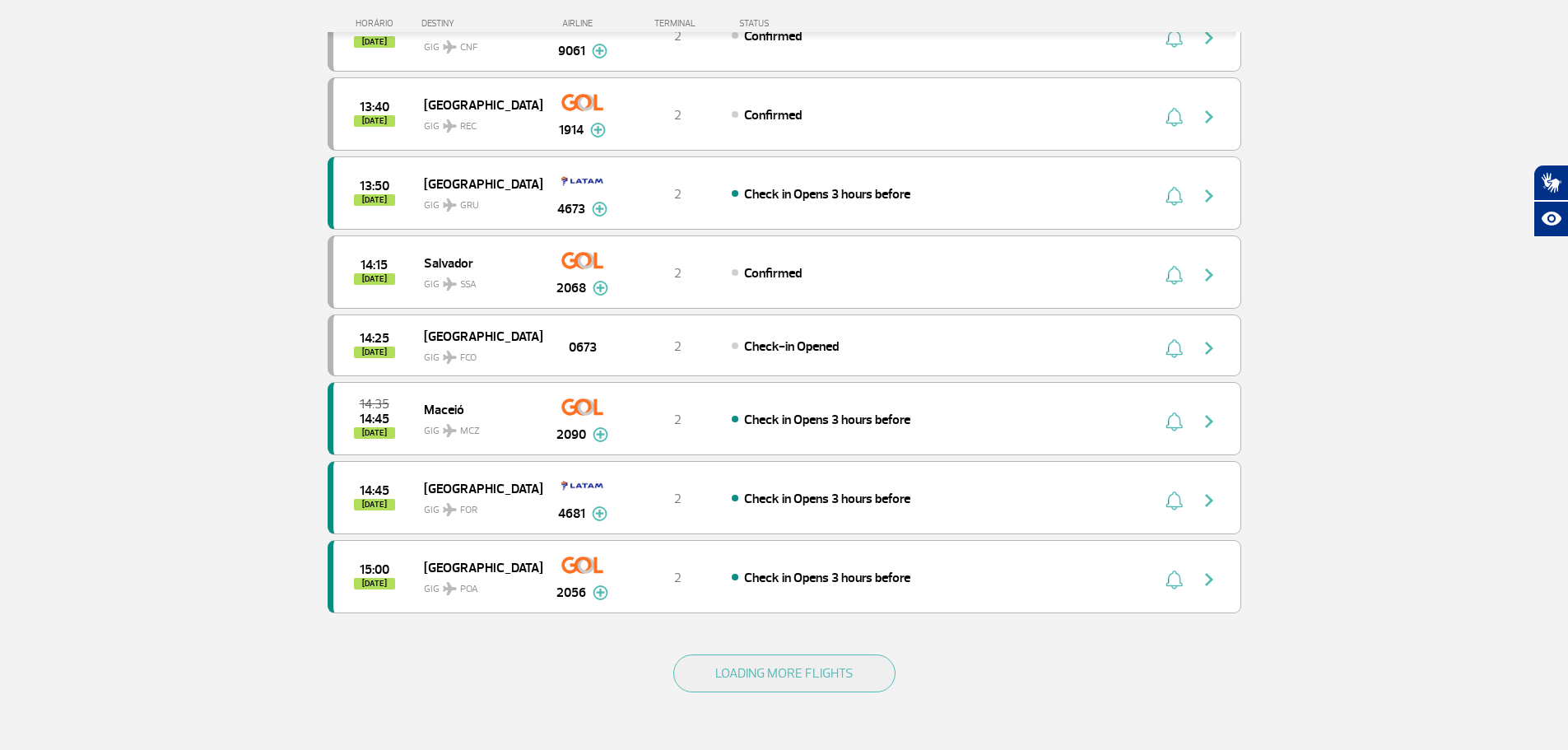
scroll to position [1468, 0]
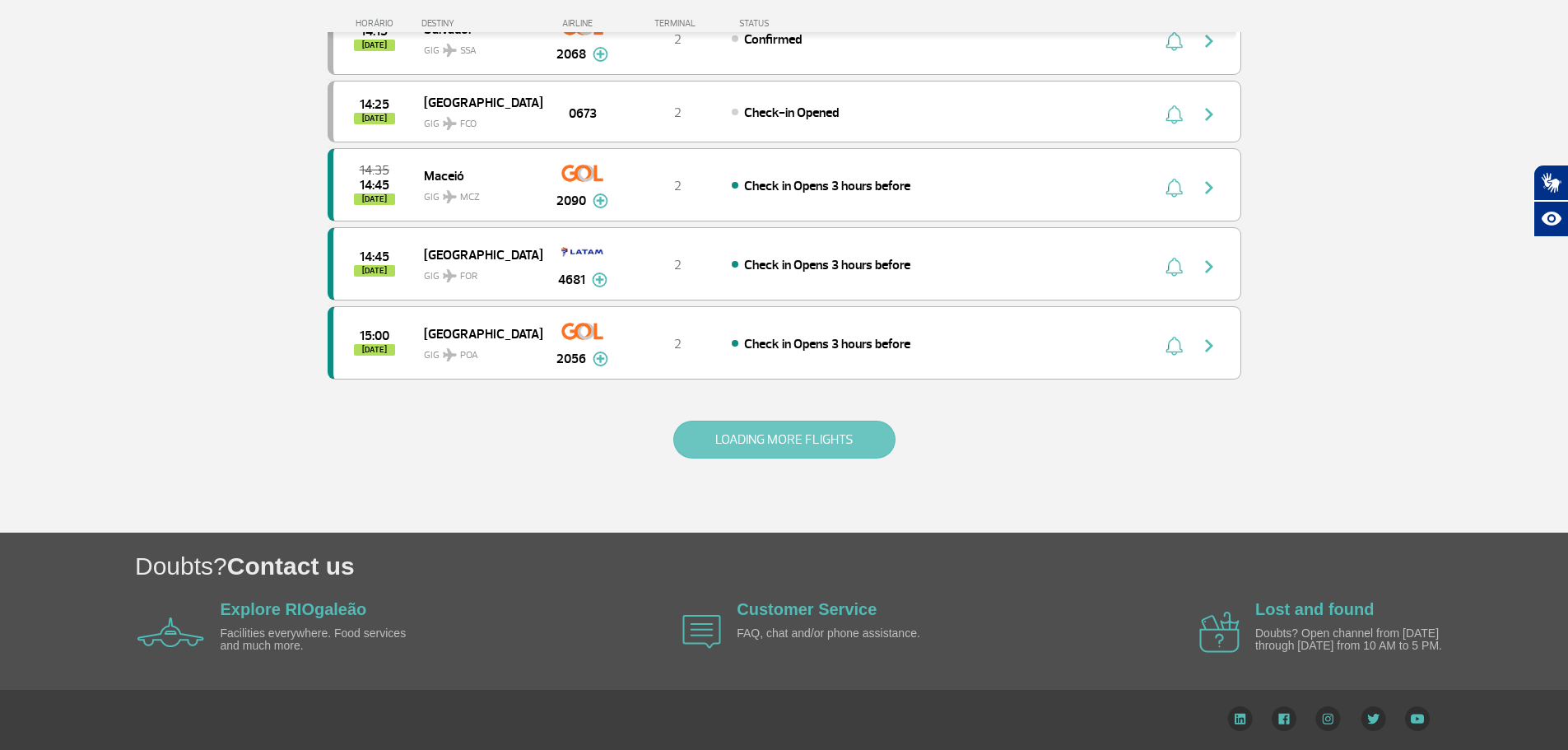
click at [736, 436] on button "LOADING MORE FLIGHTS" at bounding box center [784, 439] width 222 height 38
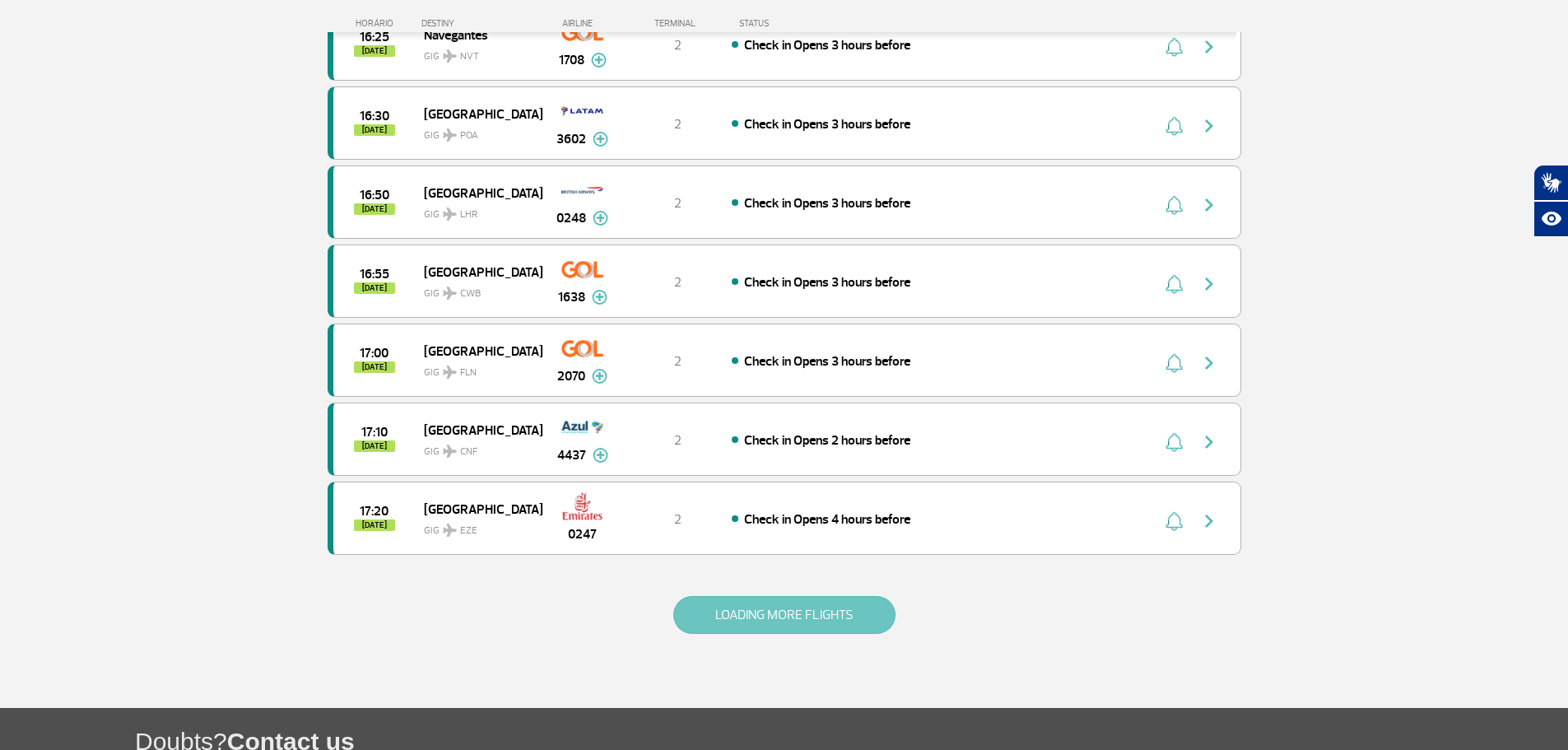
scroll to position [3047, 0]
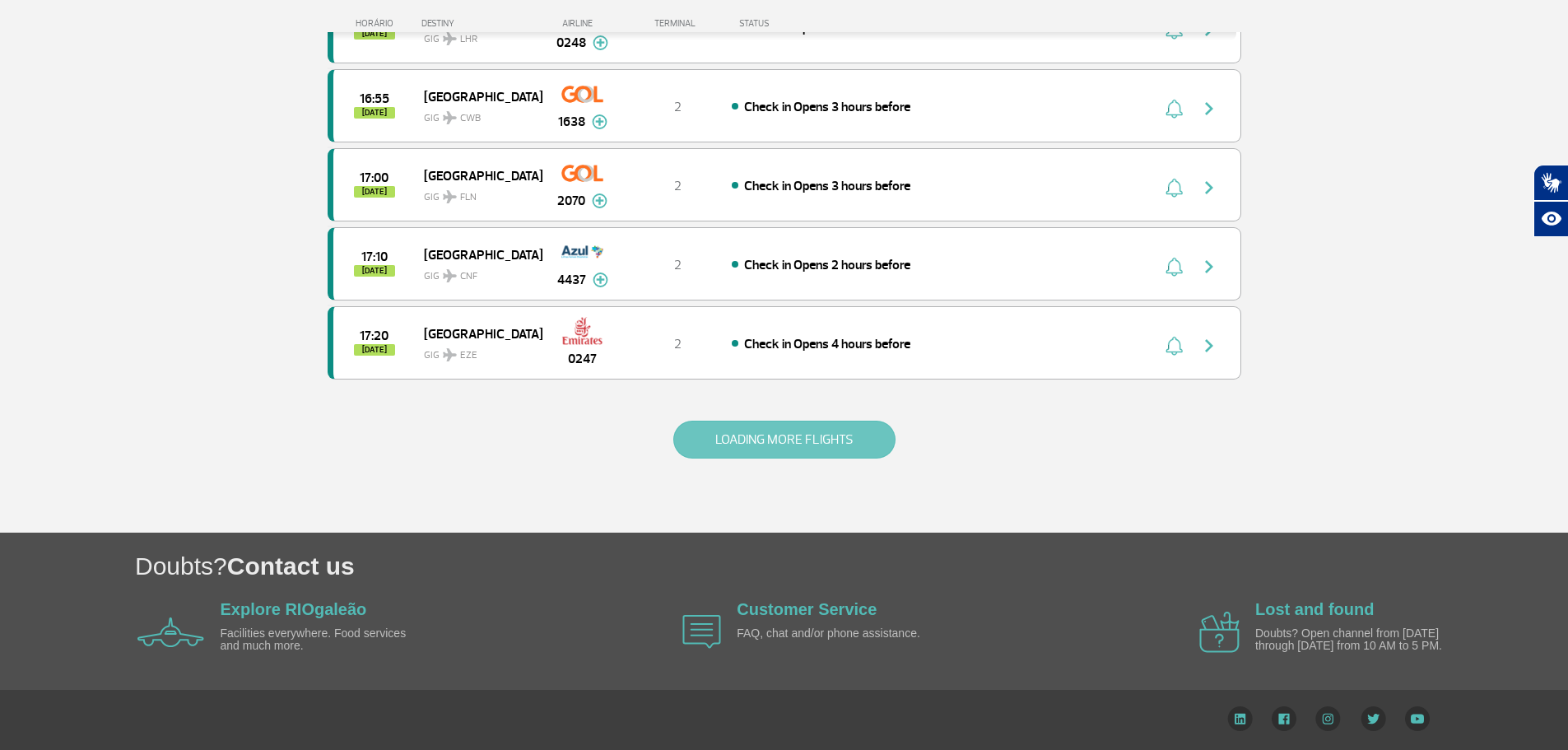
click at [736, 436] on button "LOADING MORE FLIGHTS" at bounding box center [784, 439] width 222 height 38
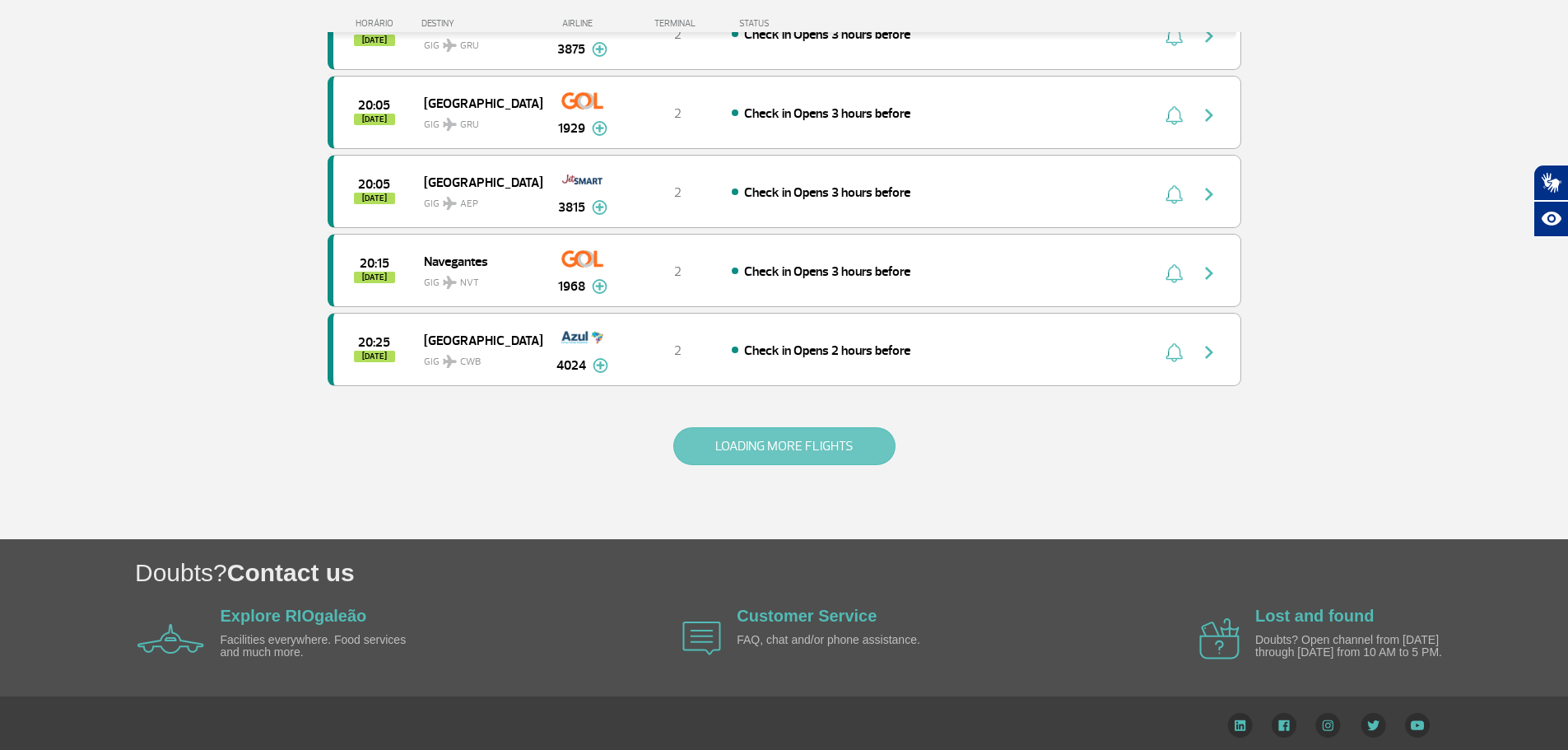
scroll to position [4628, 0]
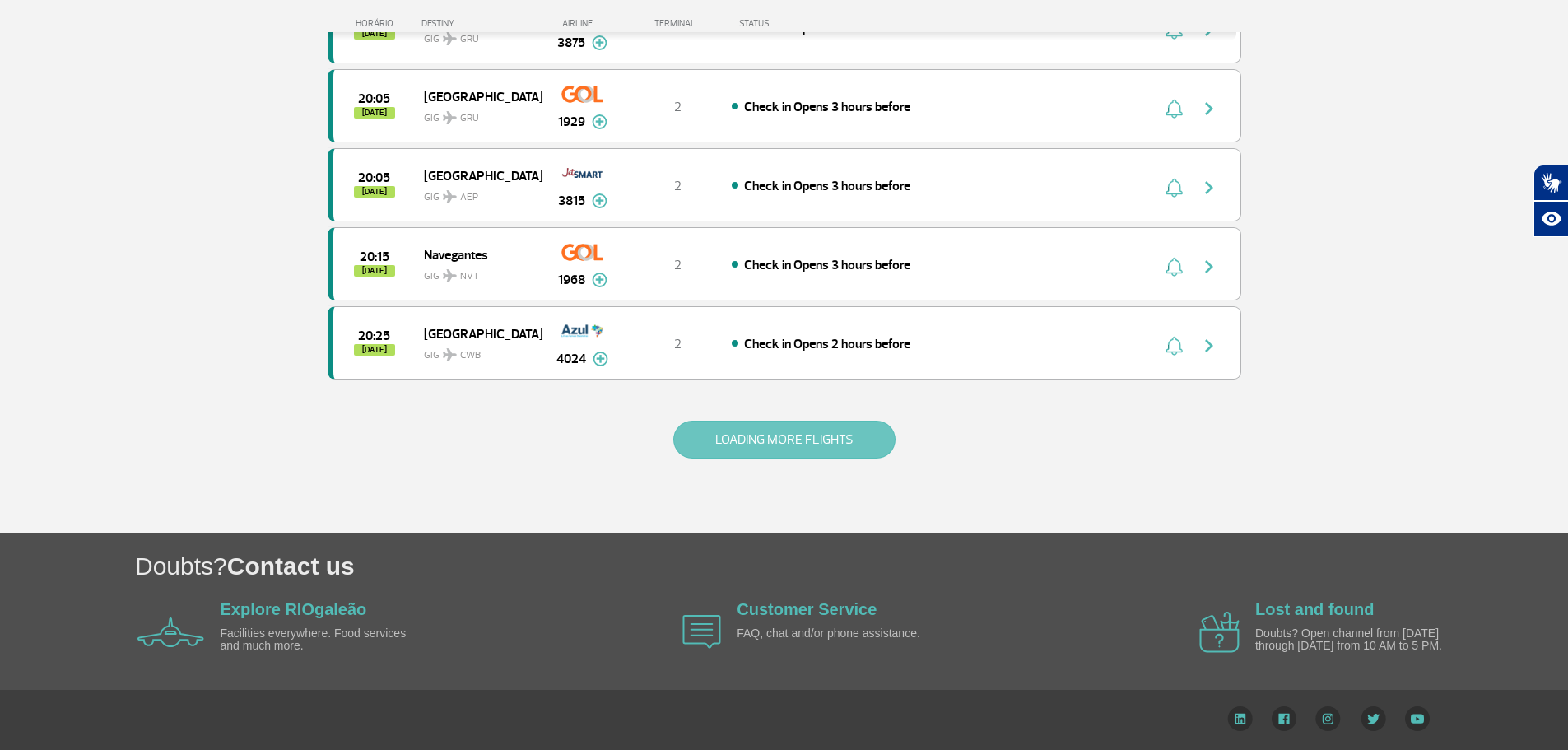
click at [758, 428] on button "LOADING MORE FLIGHTS" at bounding box center [784, 439] width 222 height 38
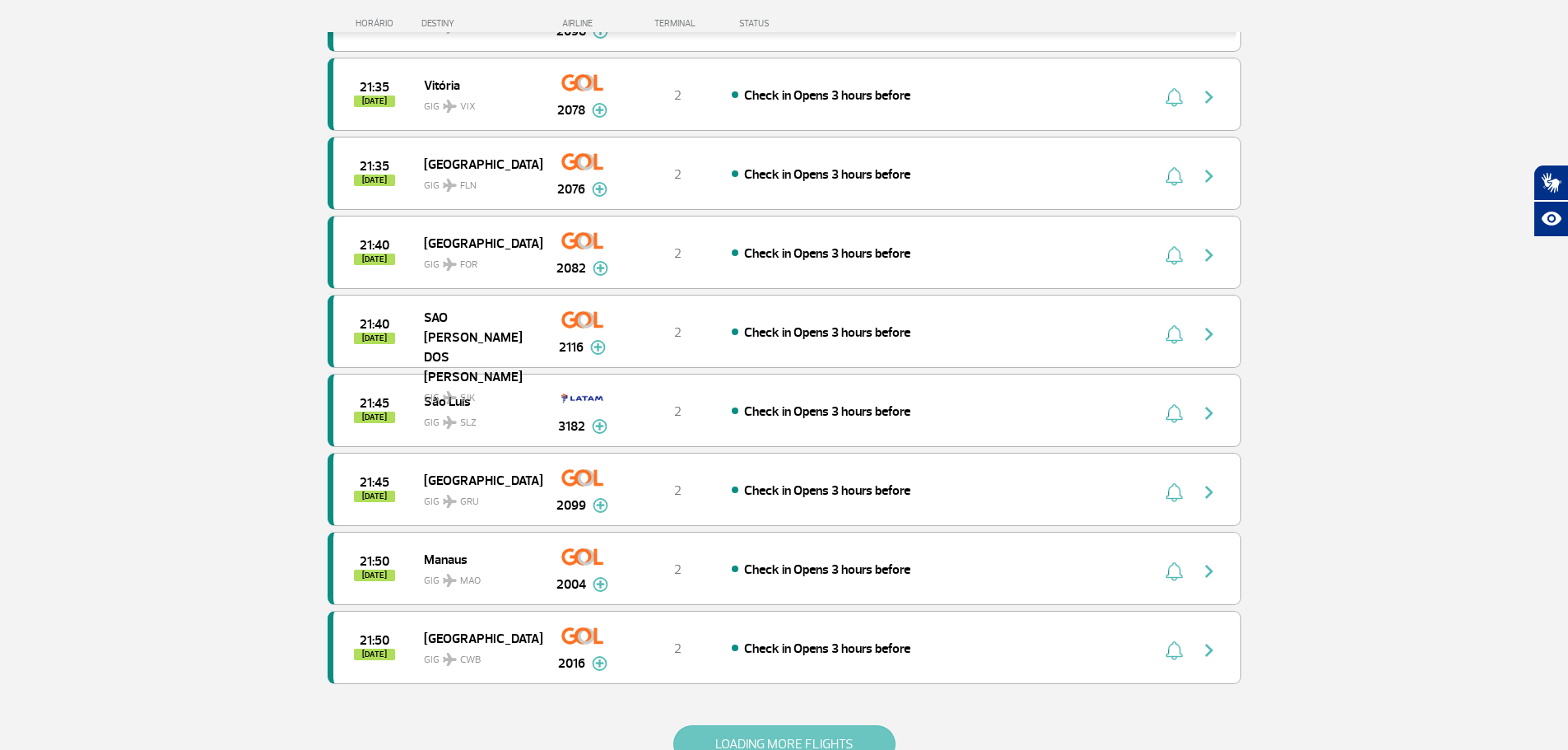
scroll to position [5945, 0]
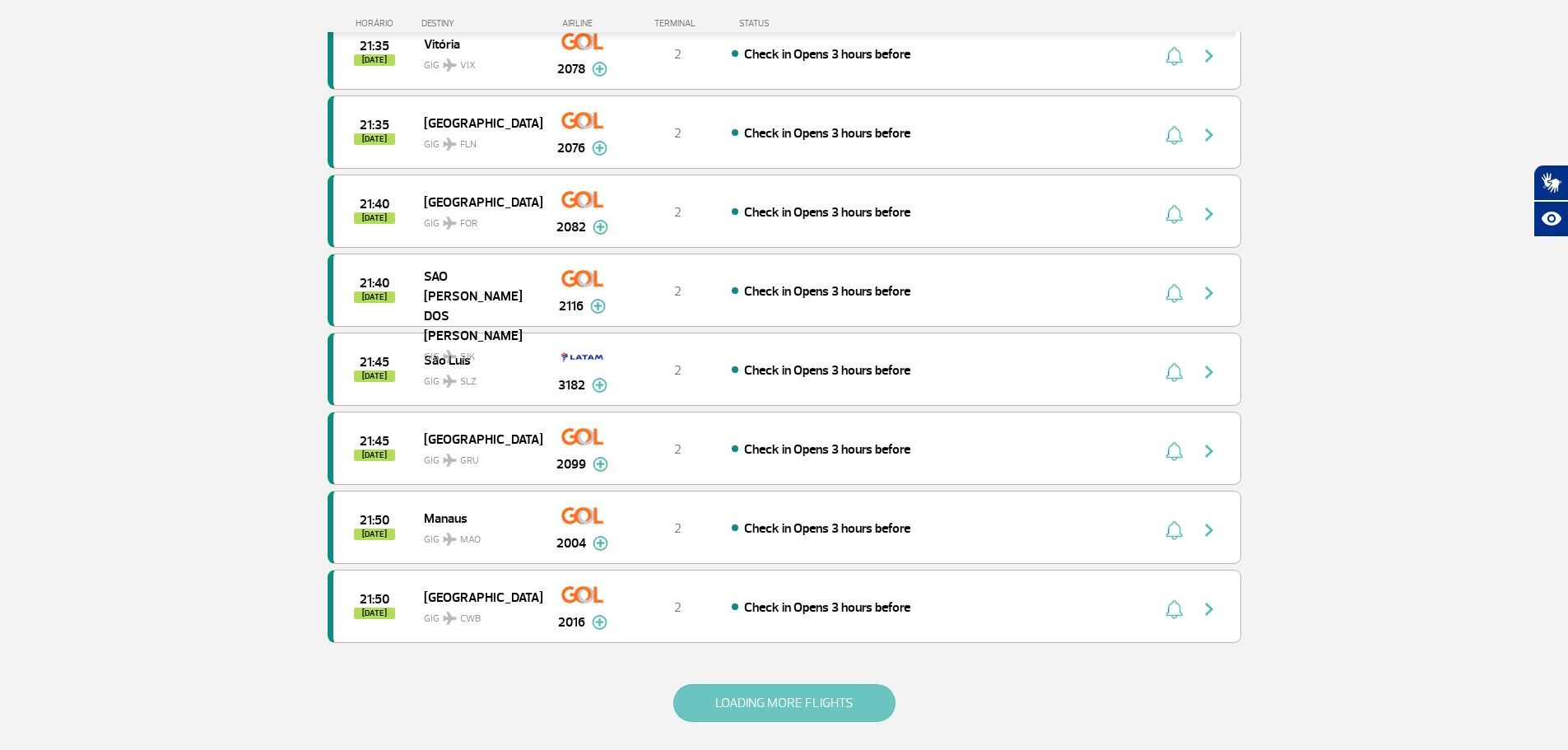
click at [757, 694] on button "LOADING MORE FLIGHTS" at bounding box center [784, 703] width 222 height 38
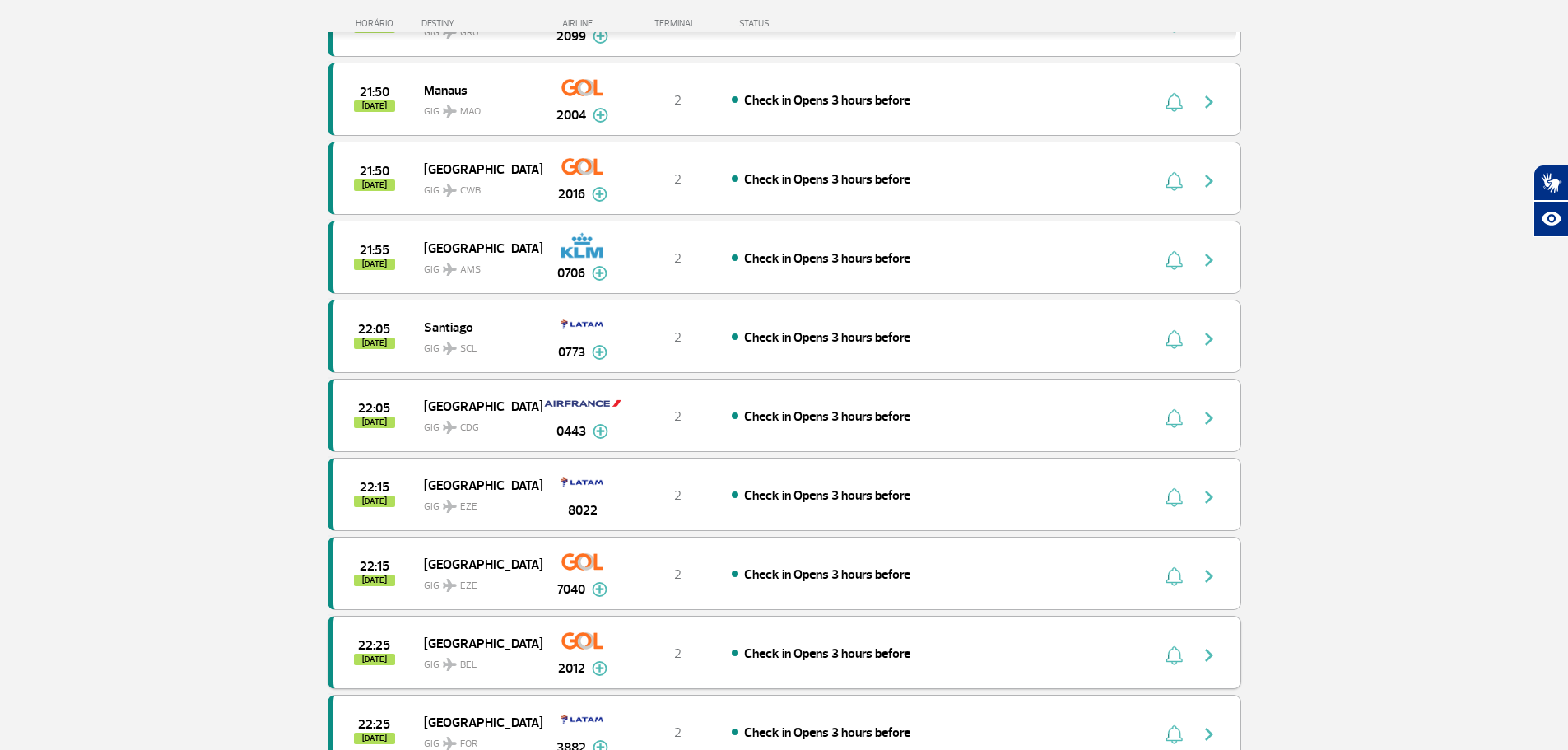
scroll to position [6356, 0]
